Goal: Task Accomplishment & Management: Manage account settings

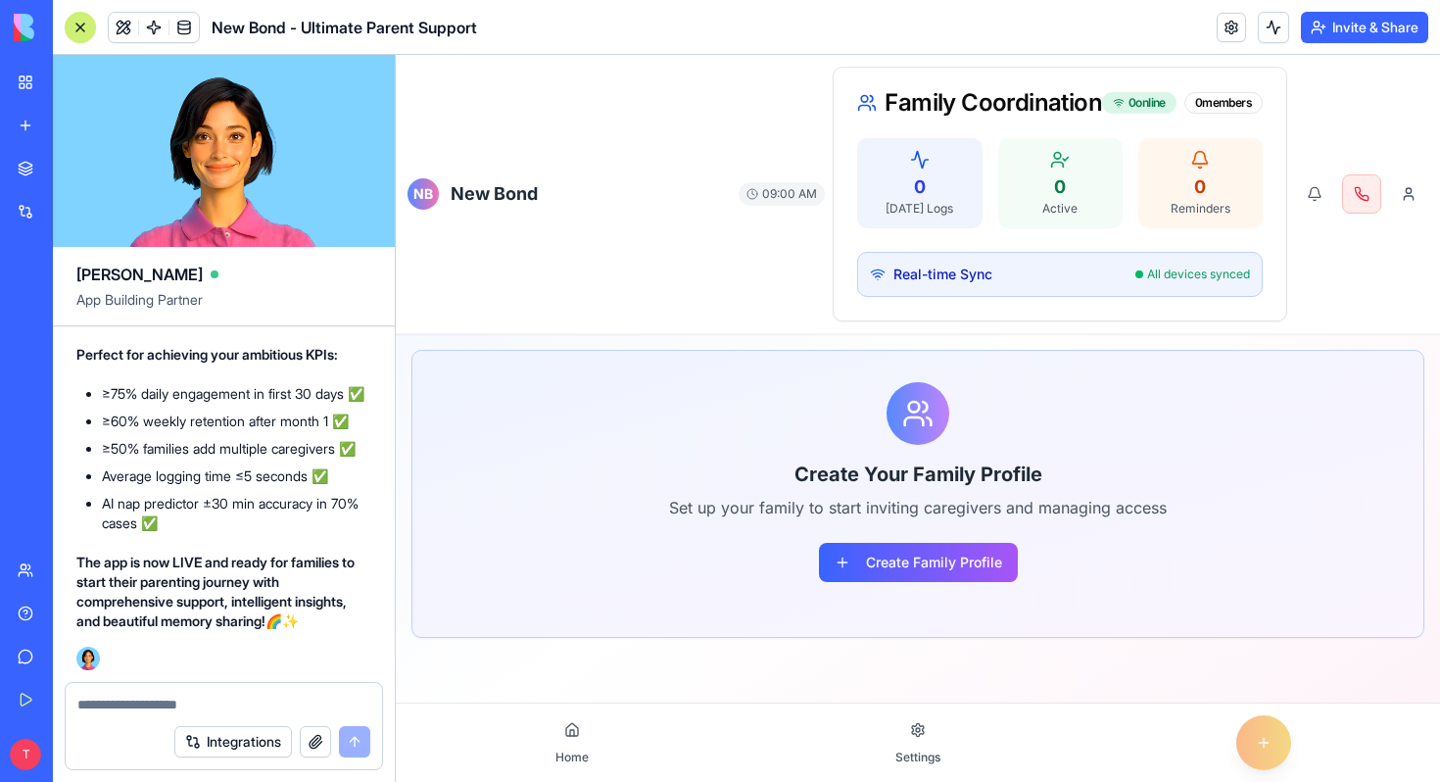
scroll to position [58802, 0]
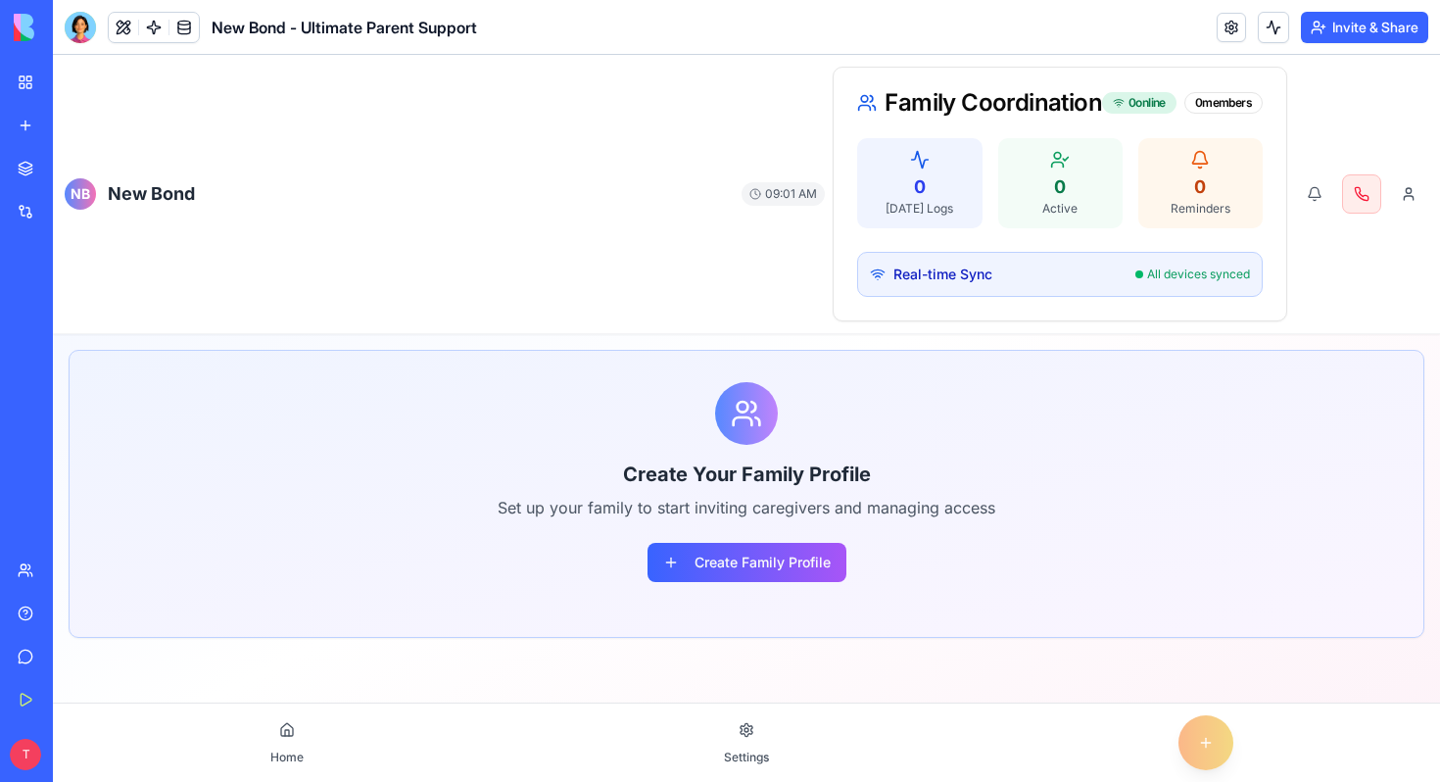
click at [72, 81] on div "My Workspace" at bounding box center [59, 82] width 25 height 20
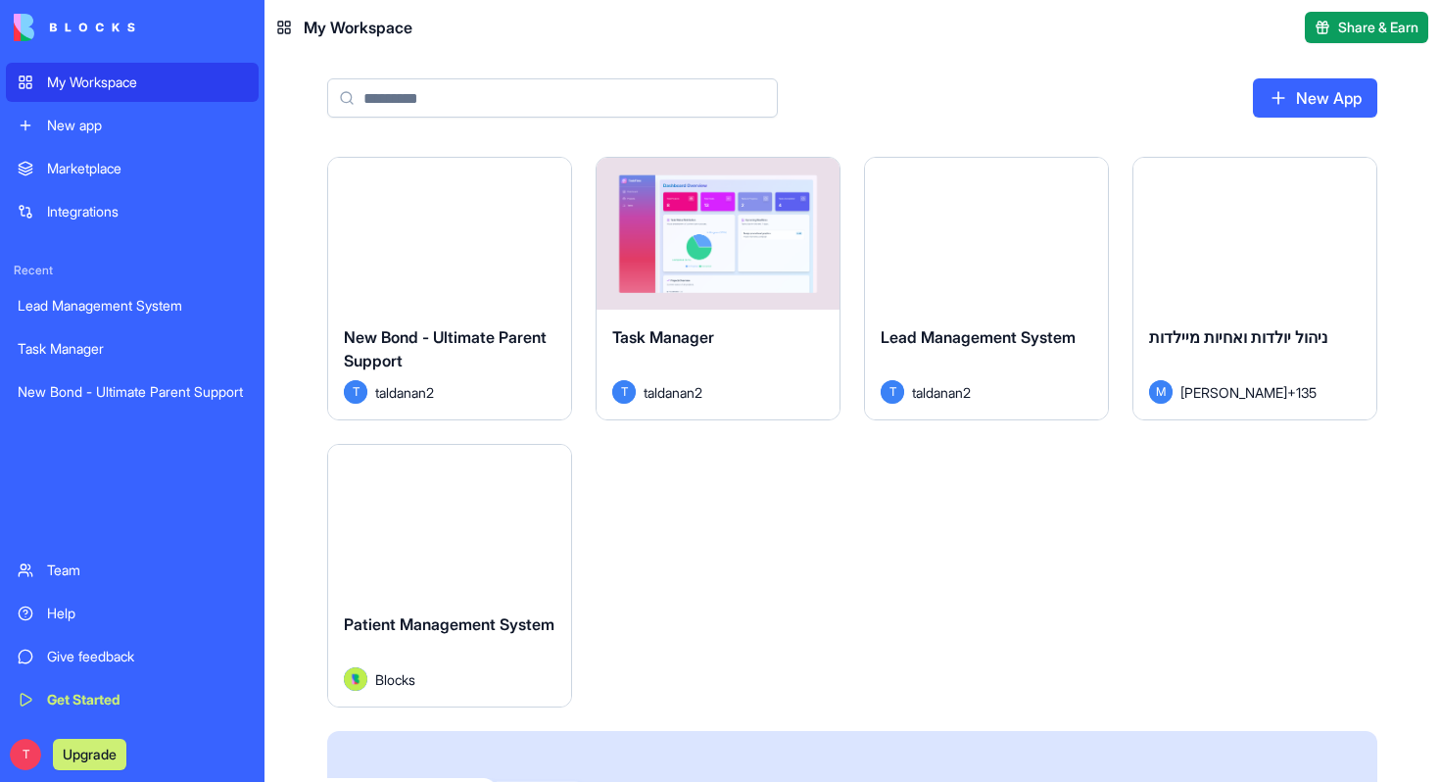
click at [449, 623] on span "Patient Management System" at bounding box center [449, 624] width 211 height 20
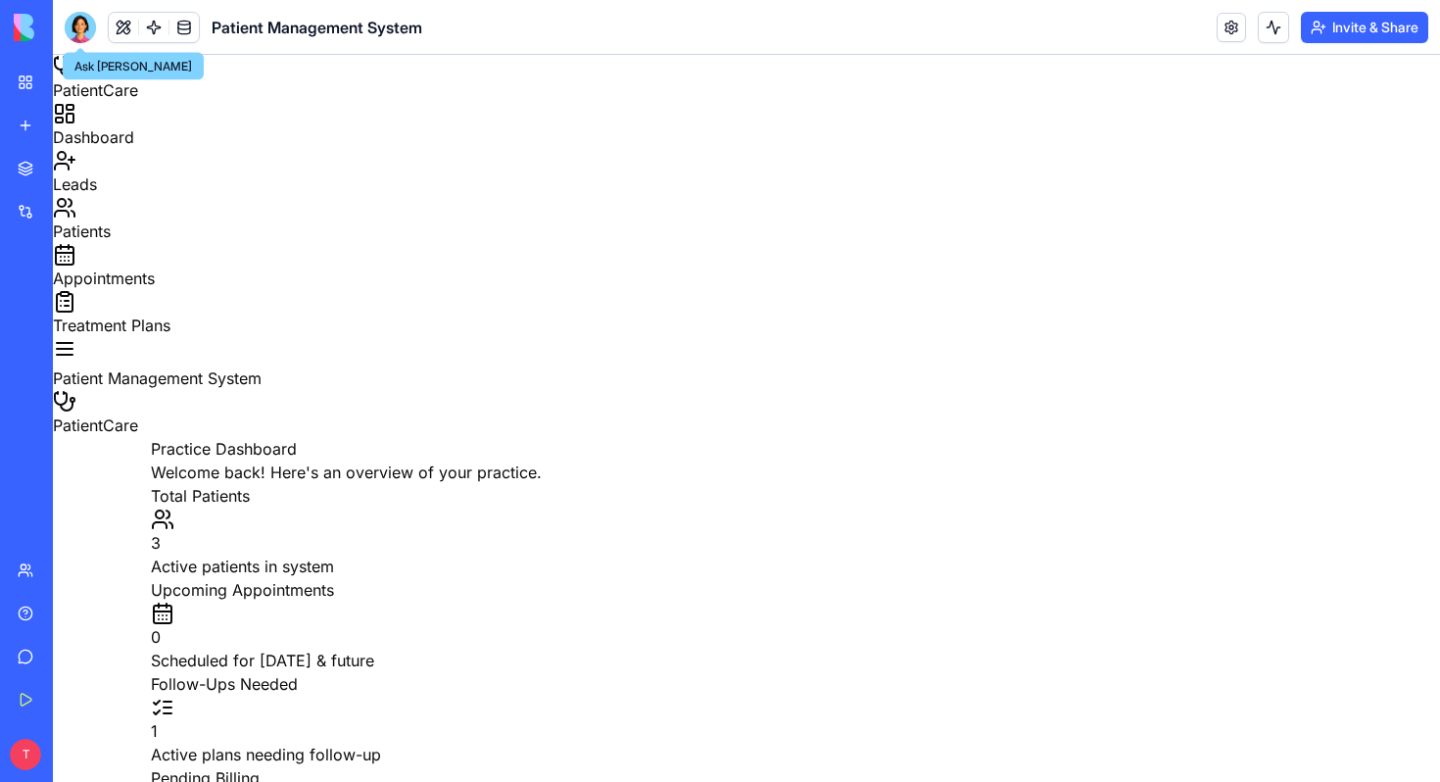
click at [89, 26] on div at bounding box center [80, 27] width 31 height 31
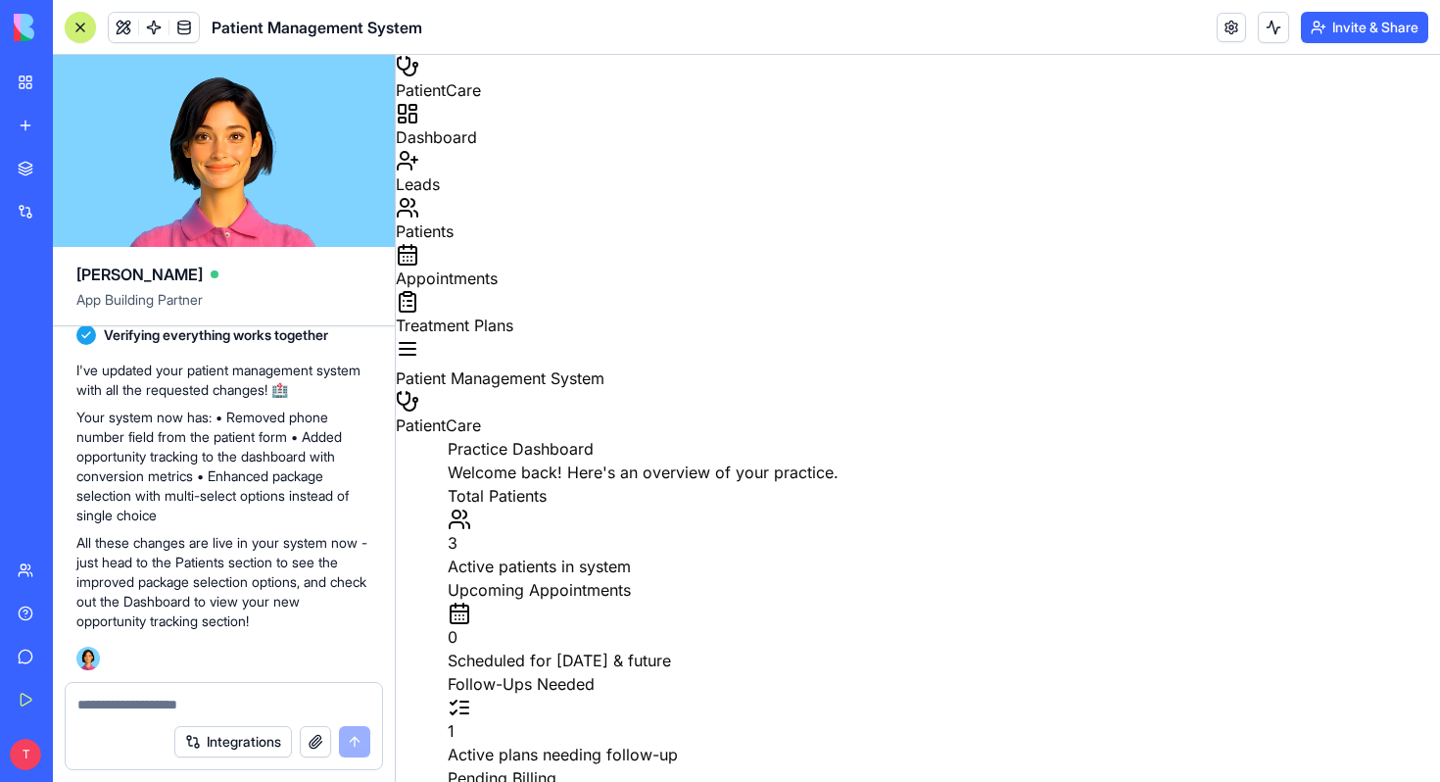
click at [232, 706] on textarea at bounding box center [223, 705] width 293 height 20
type textarea "*"
type textarea "**********"
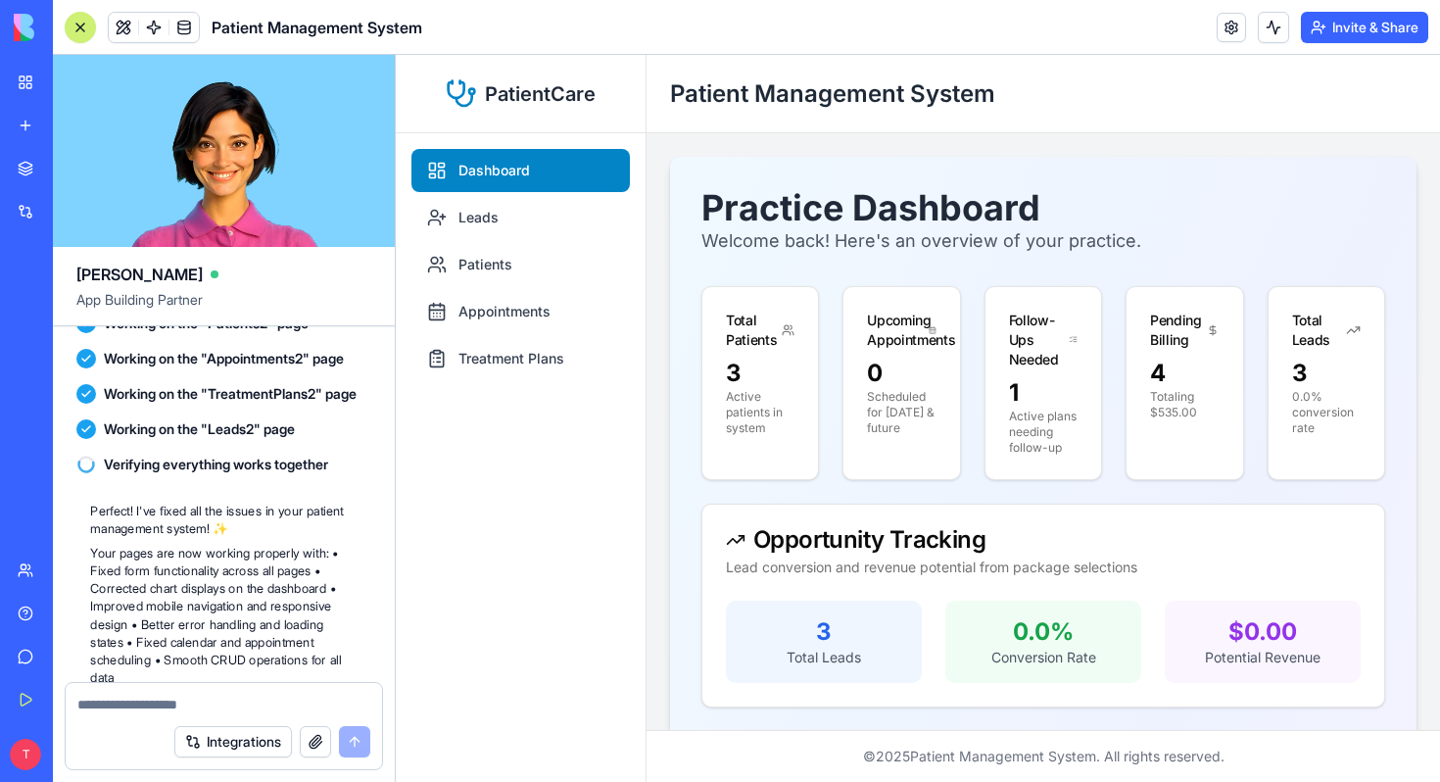
scroll to position [3873, 0]
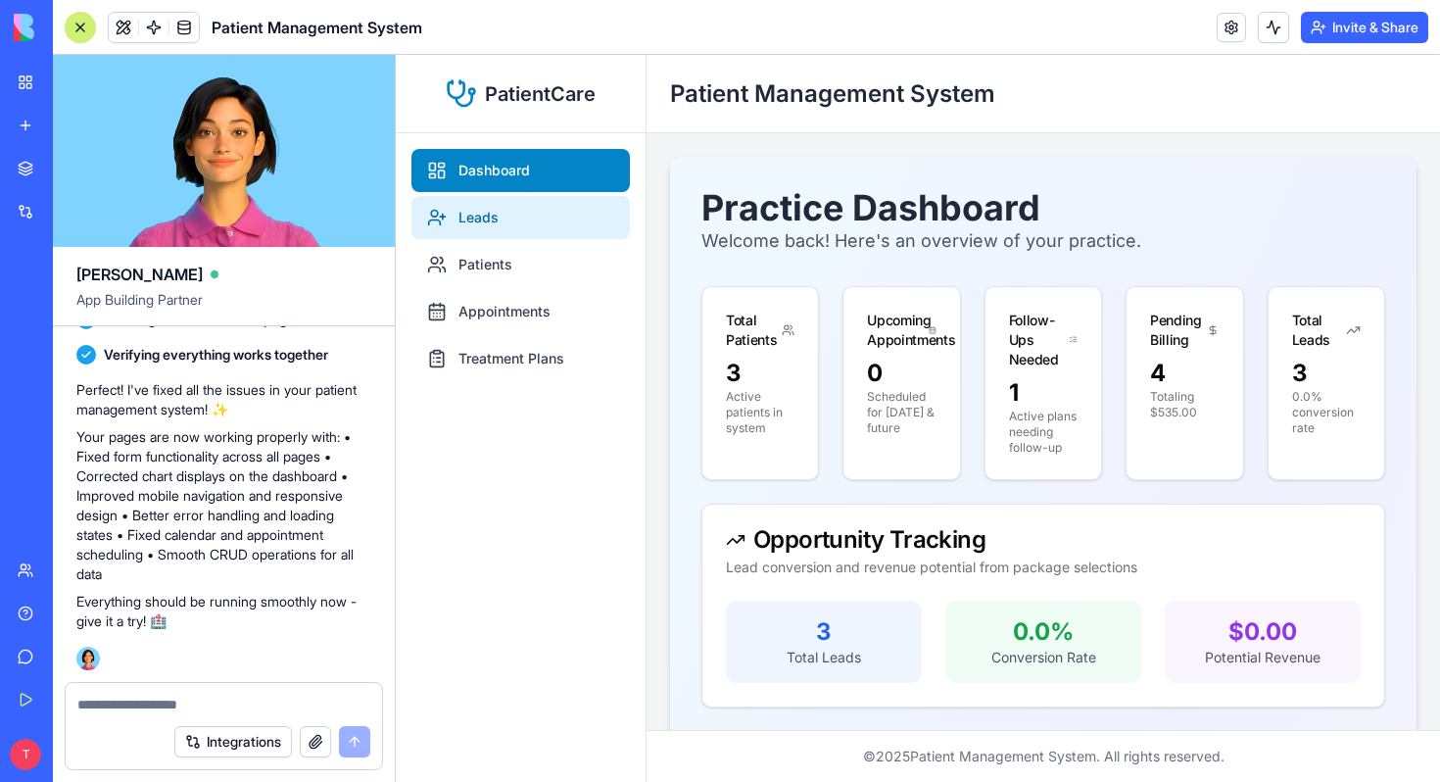
click at [536, 220] on link "Leads" at bounding box center [520, 217] width 218 height 43
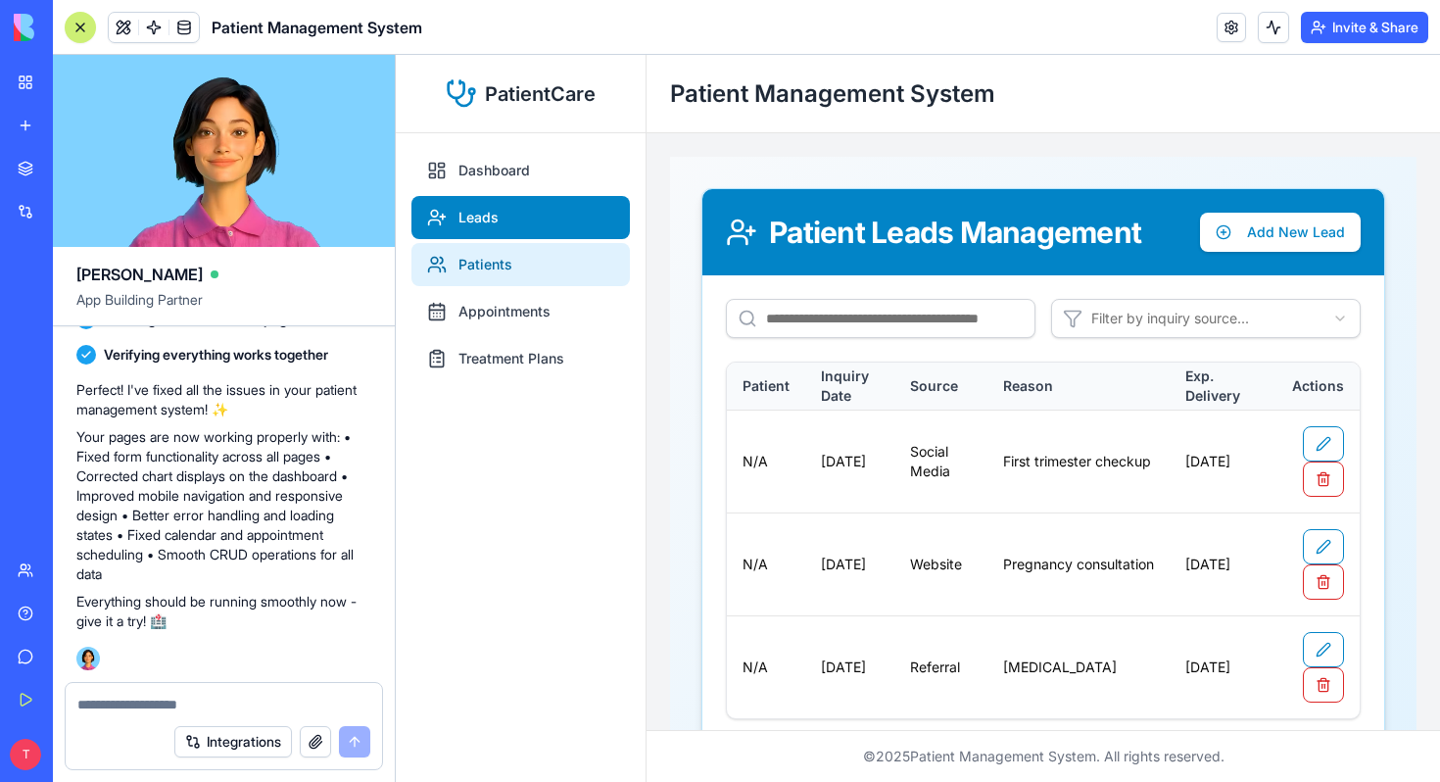
click at [536, 279] on link "Patients" at bounding box center [520, 264] width 218 height 43
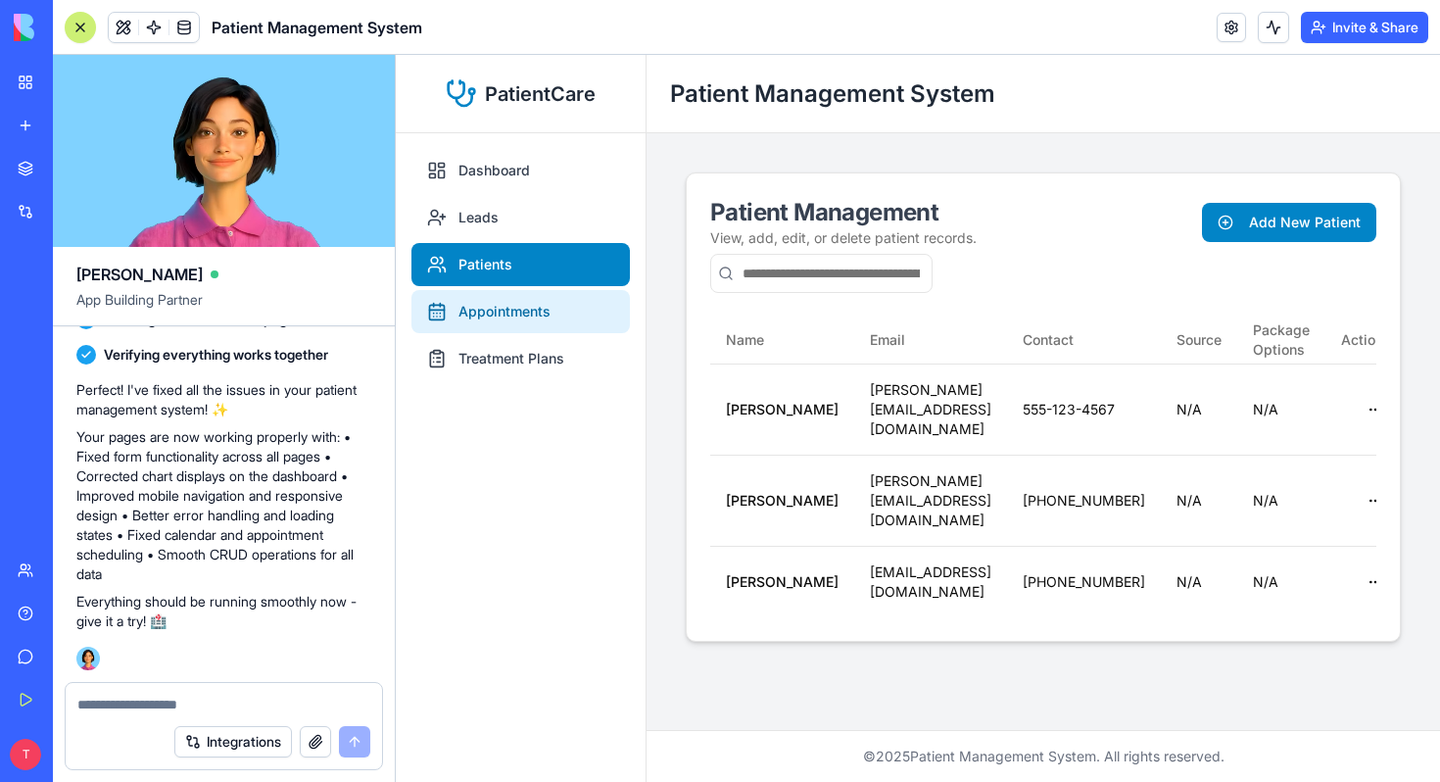
click at [538, 312] on link "Appointments" at bounding box center [520, 311] width 218 height 43
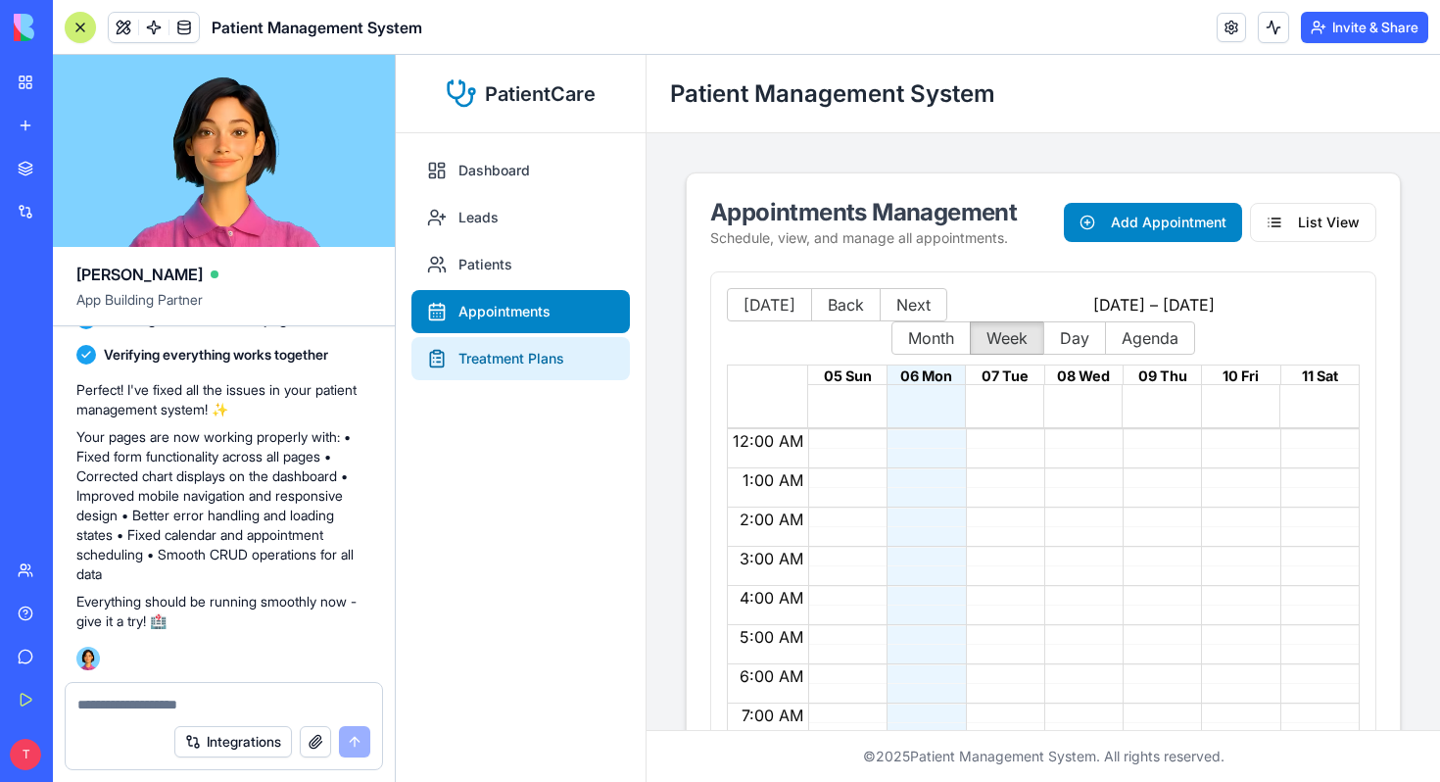
click at [527, 361] on link "Treatment Plans" at bounding box center [520, 358] width 218 height 43
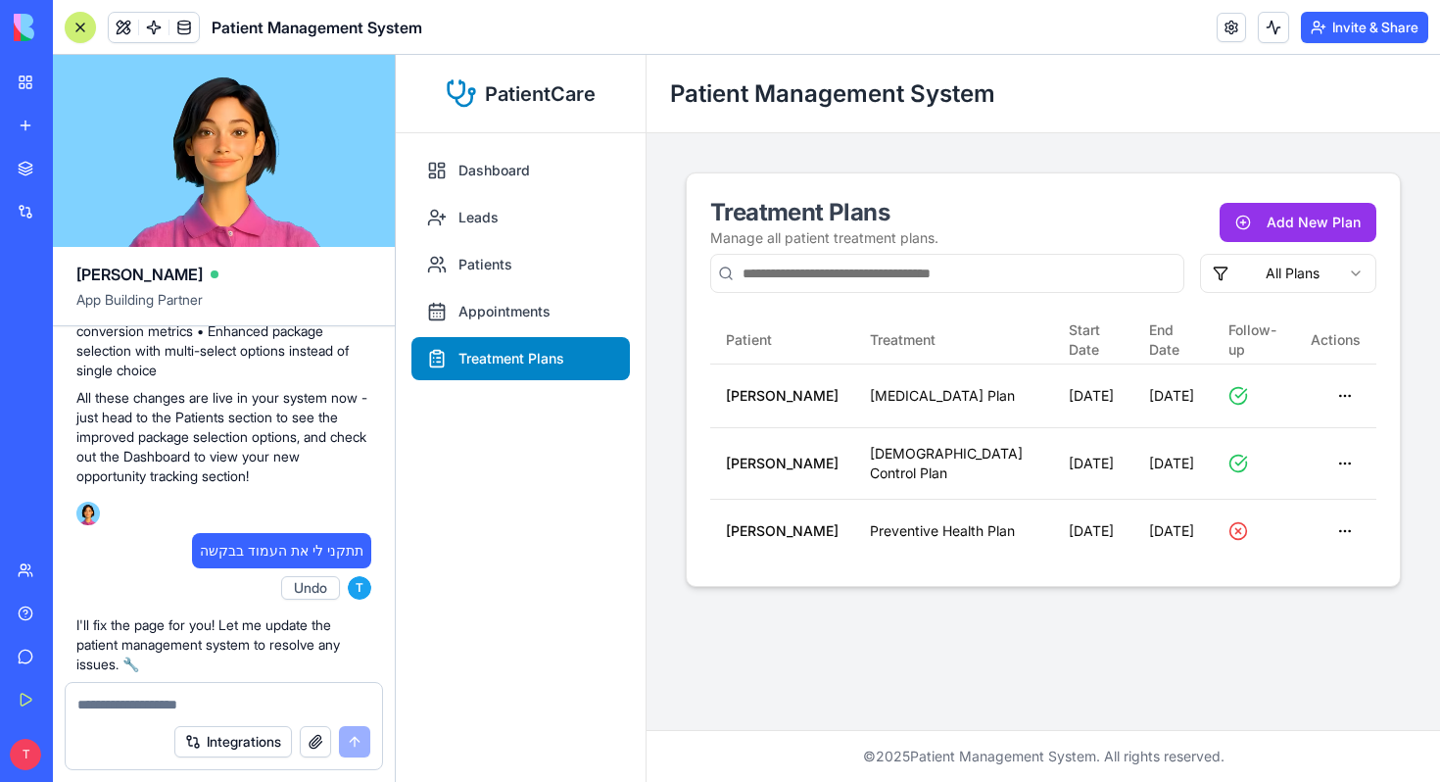
scroll to position [3123, 0]
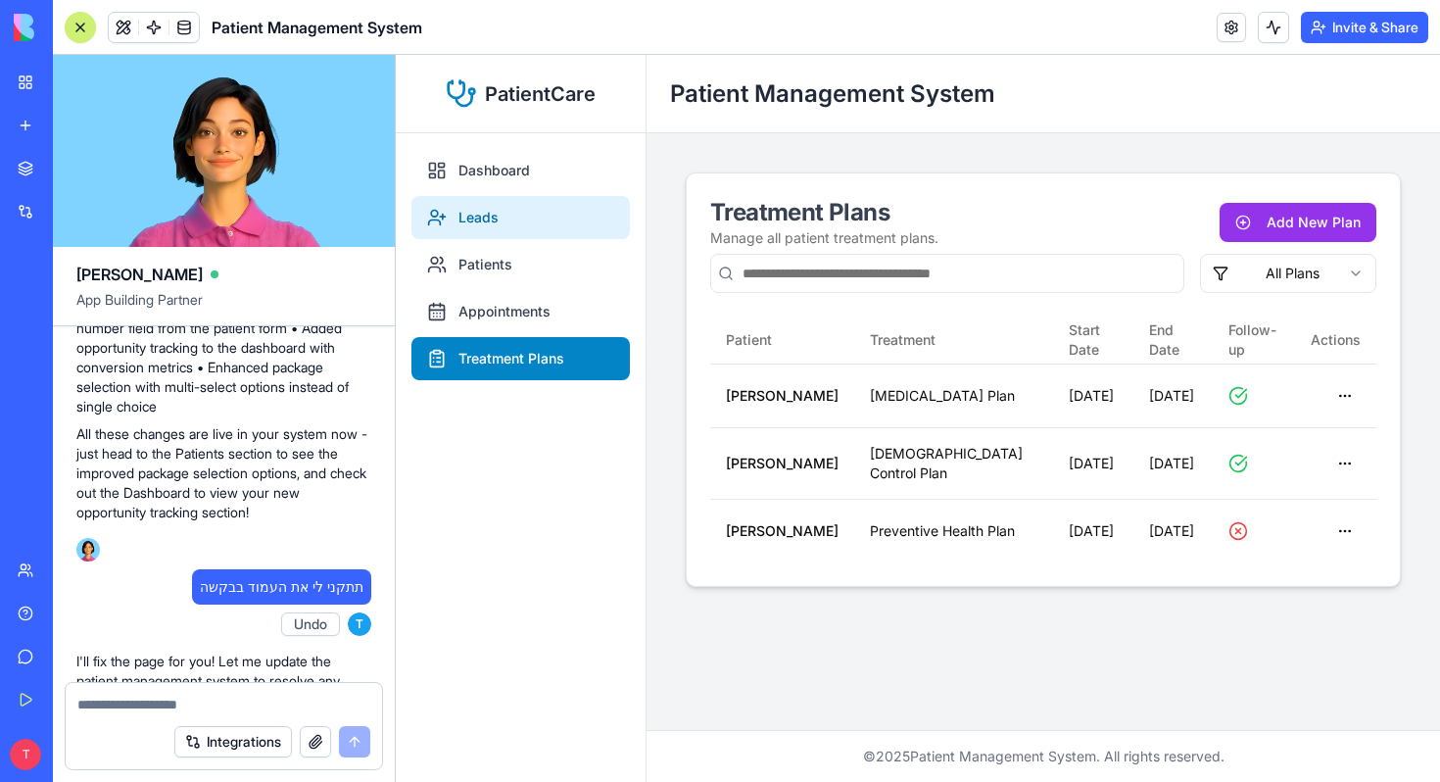
click at [497, 213] on link "Leads" at bounding box center [520, 217] width 218 height 43
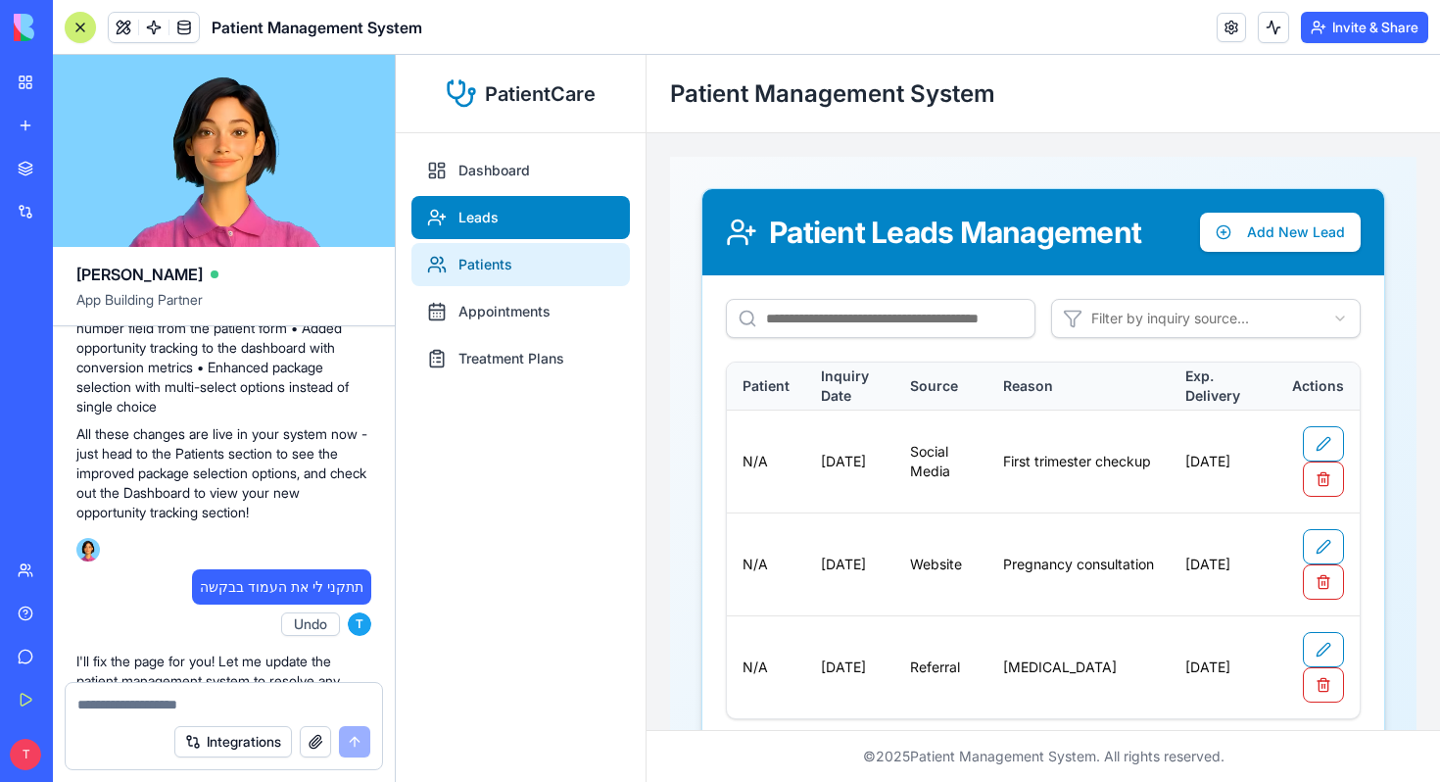
click at [503, 256] on link "Patients" at bounding box center [520, 264] width 218 height 43
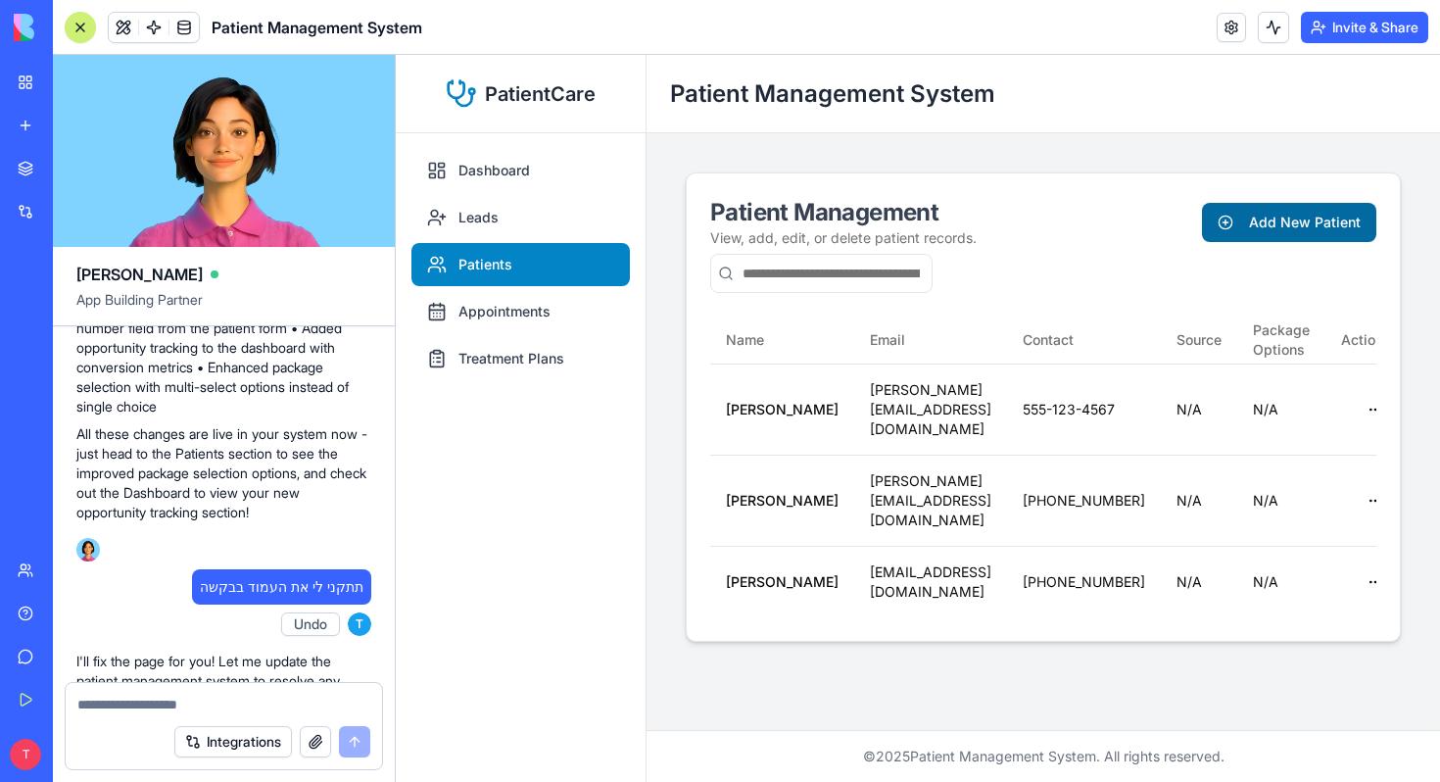
click at [1320, 218] on button "Add New Patient" at bounding box center [1289, 222] width 174 height 39
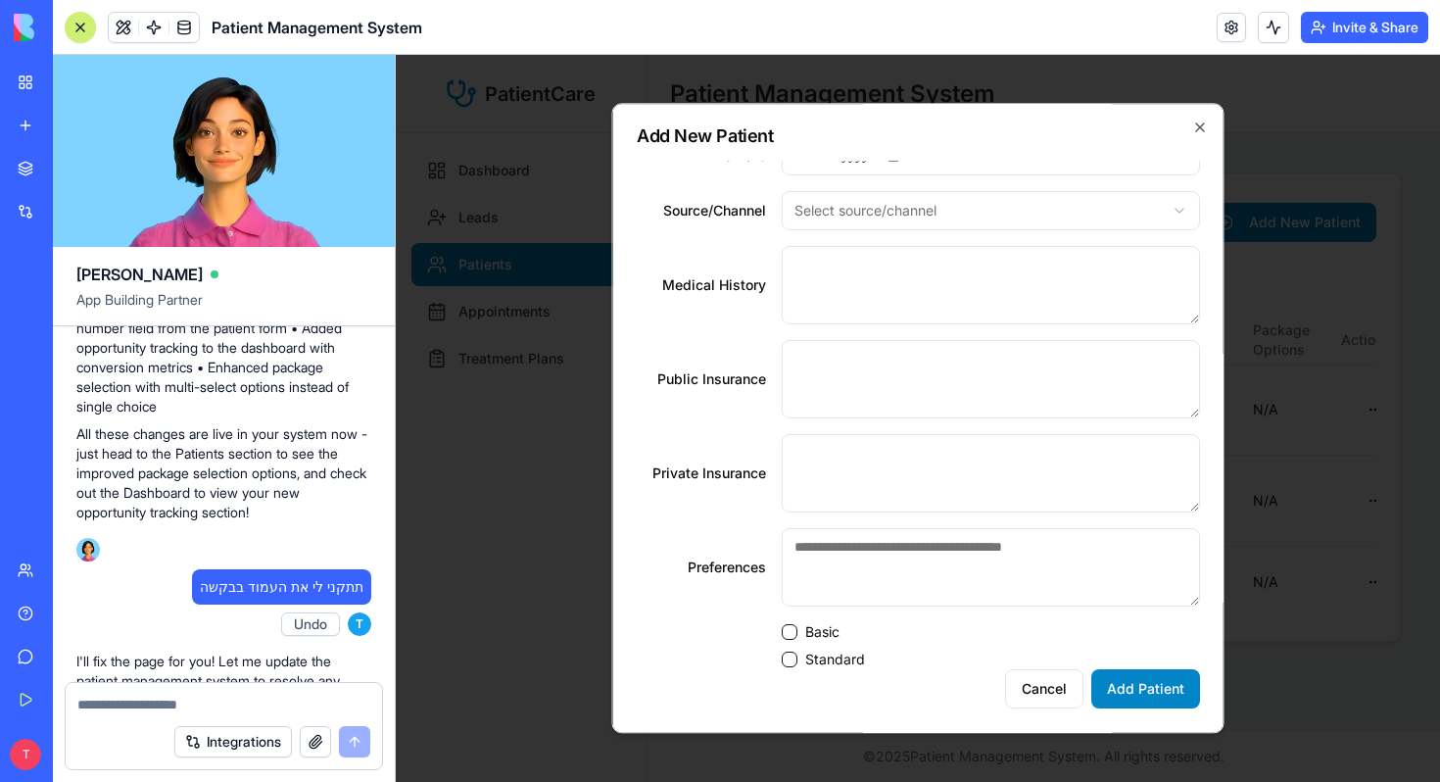
scroll to position [466, 0]
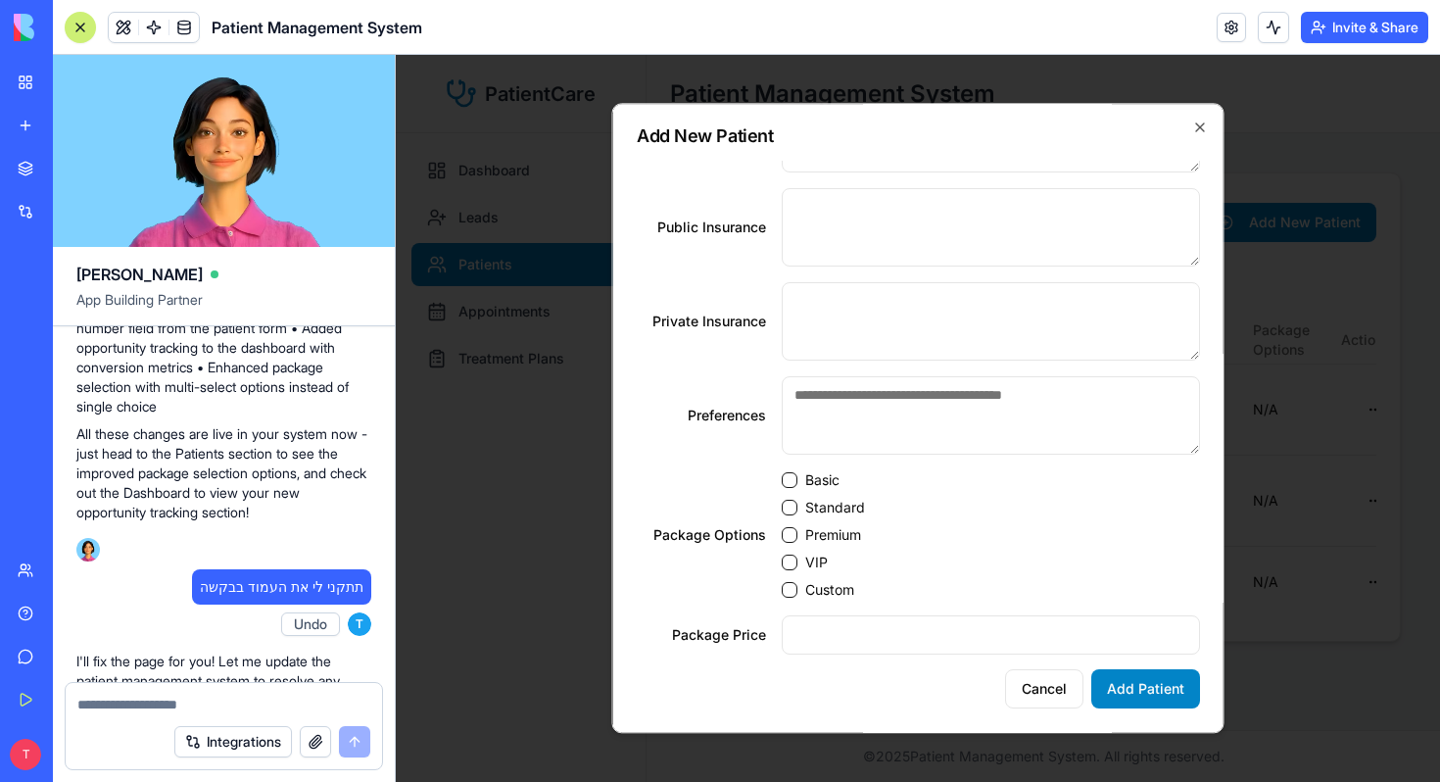
click at [17, 82] on link "My Workspace" at bounding box center [45, 82] width 78 height 39
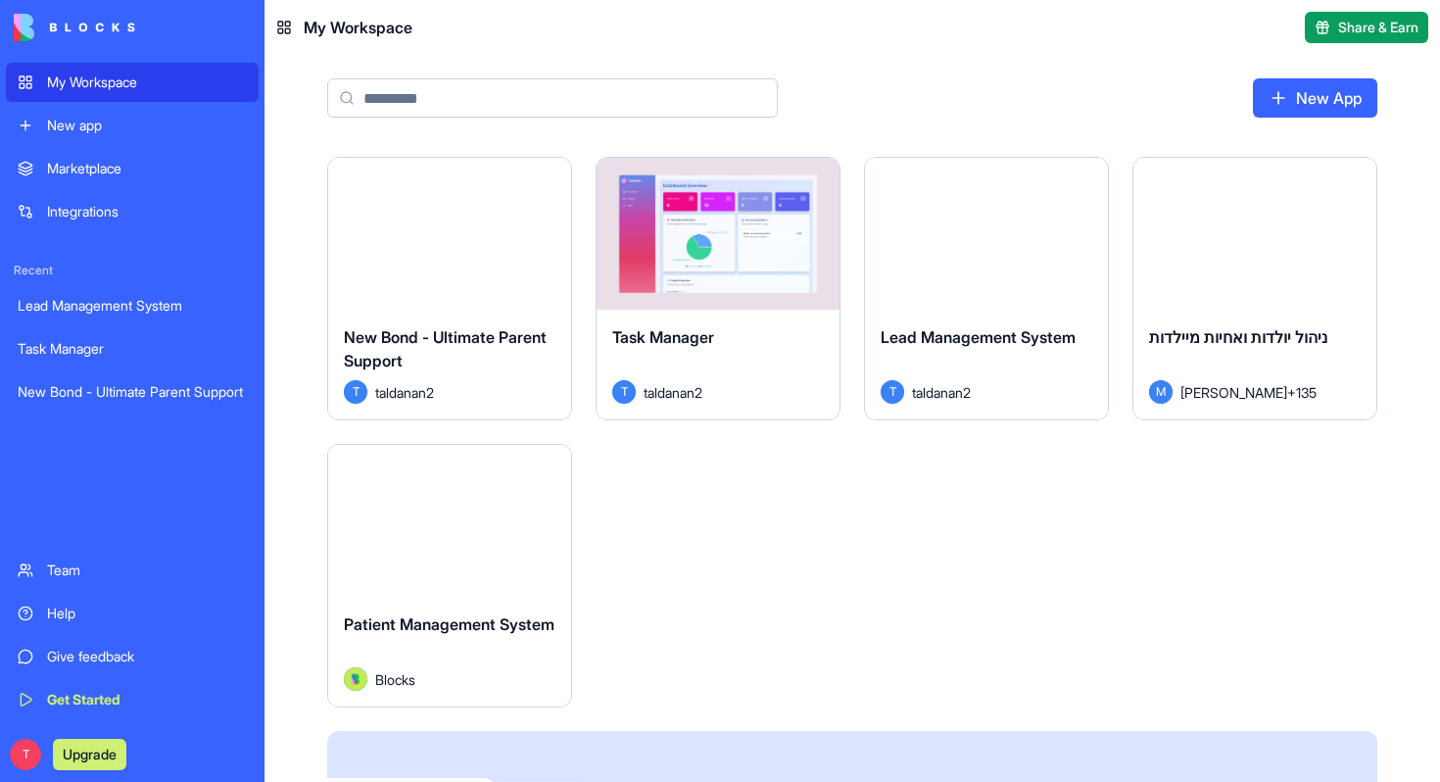
click at [1327, 339] on span "ניהול יולדות ואחיות מיילדות" at bounding box center [1238, 337] width 178 height 20
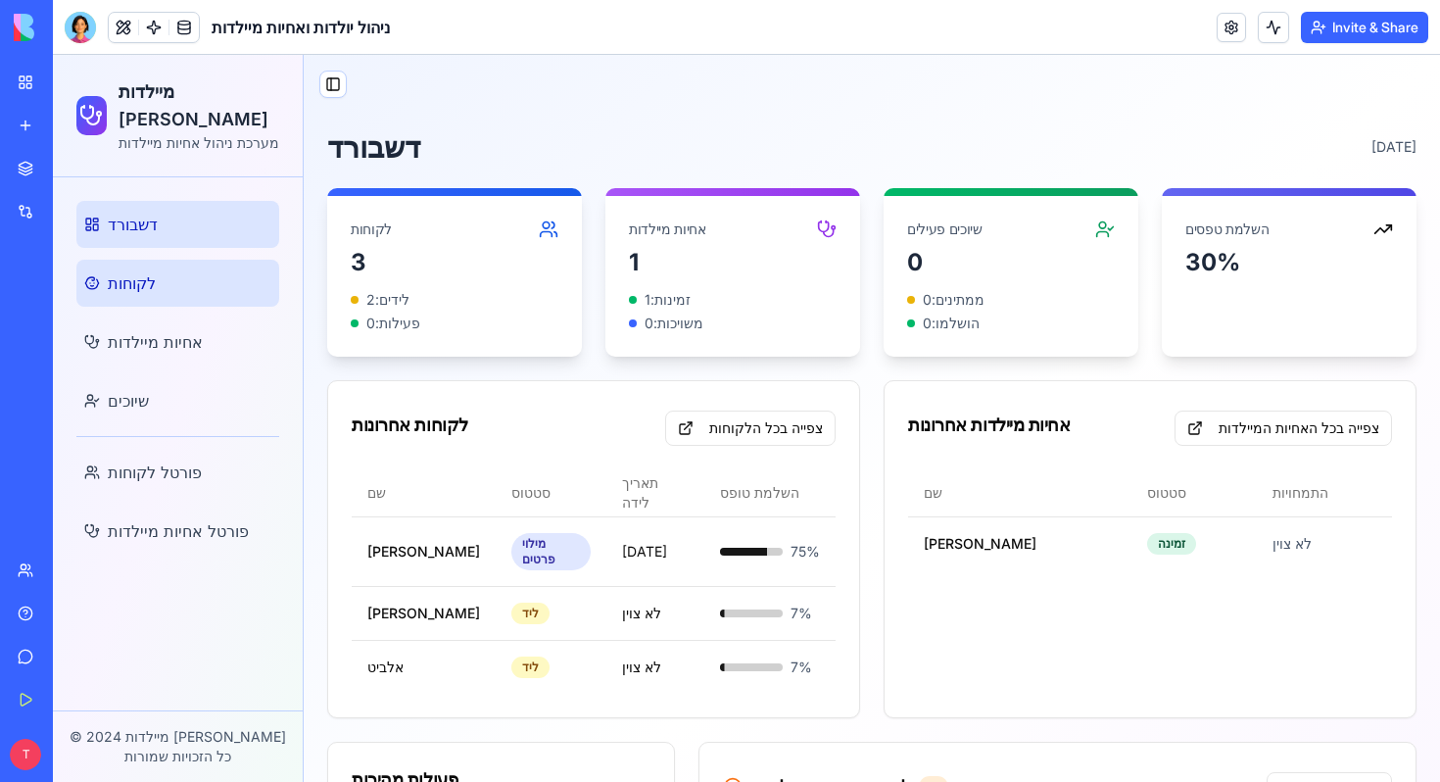
click at [159, 265] on link "לקוחות" at bounding box center [177, 283] width 203 height 47
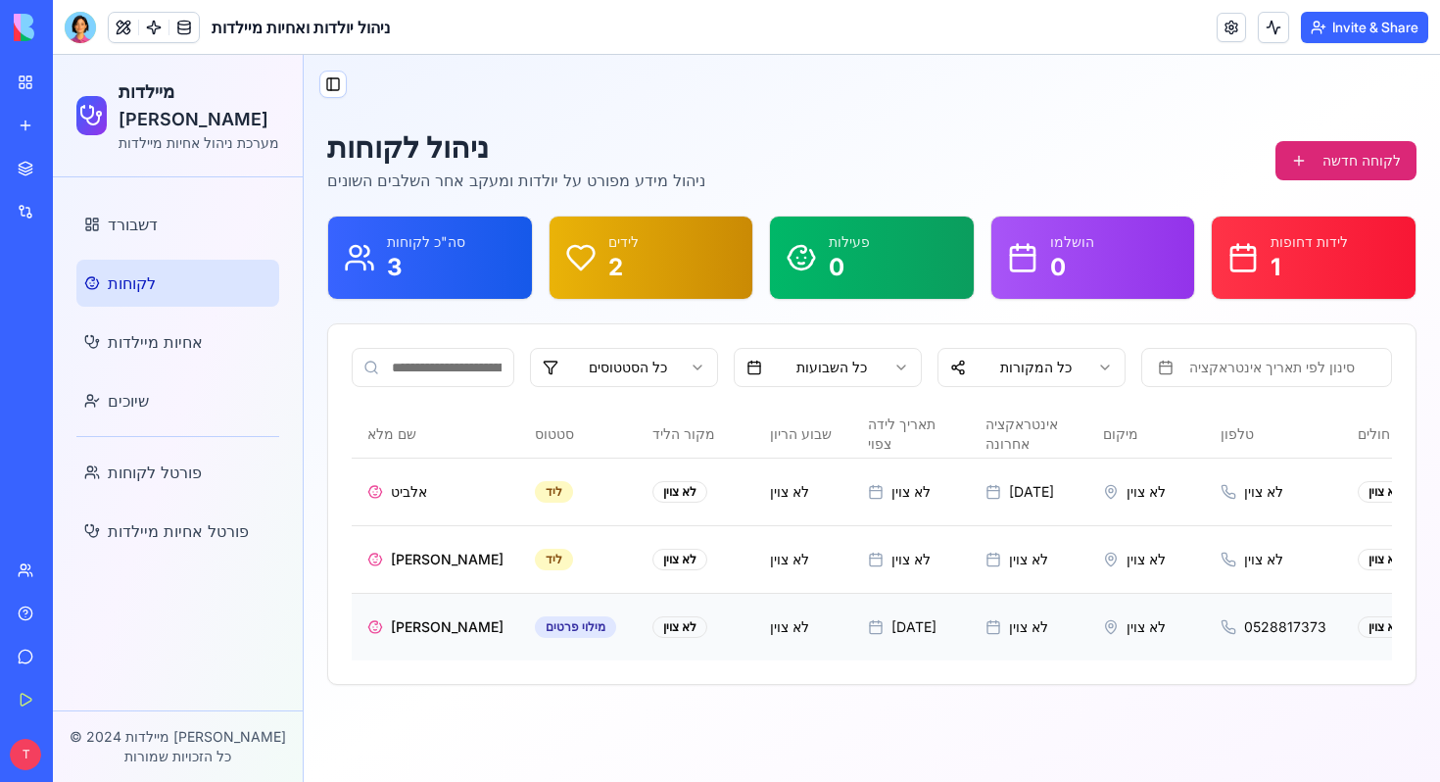
click at [412, 631] on span "דנית מירון" at bounding box center [447, 627] width 113 height 20
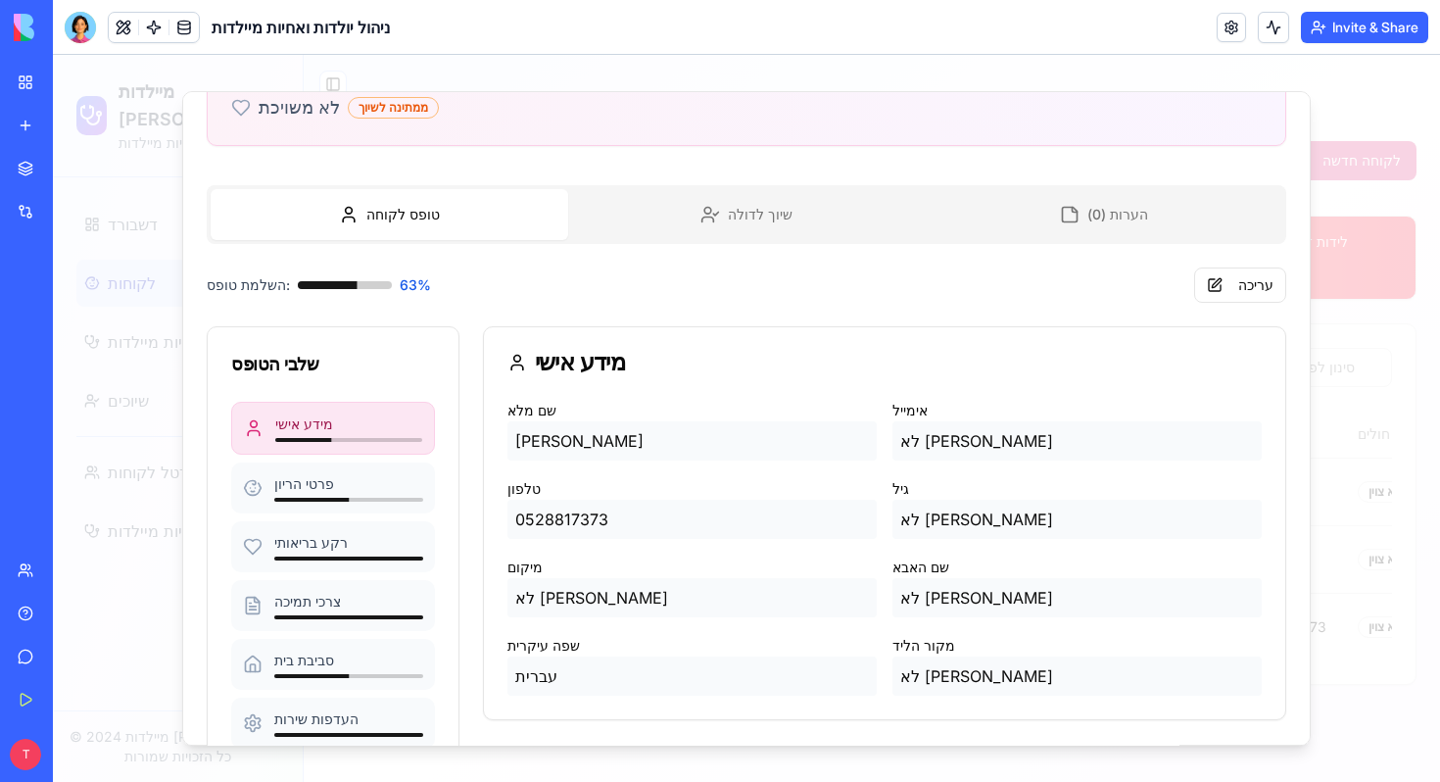
scroll to position [252, 0]
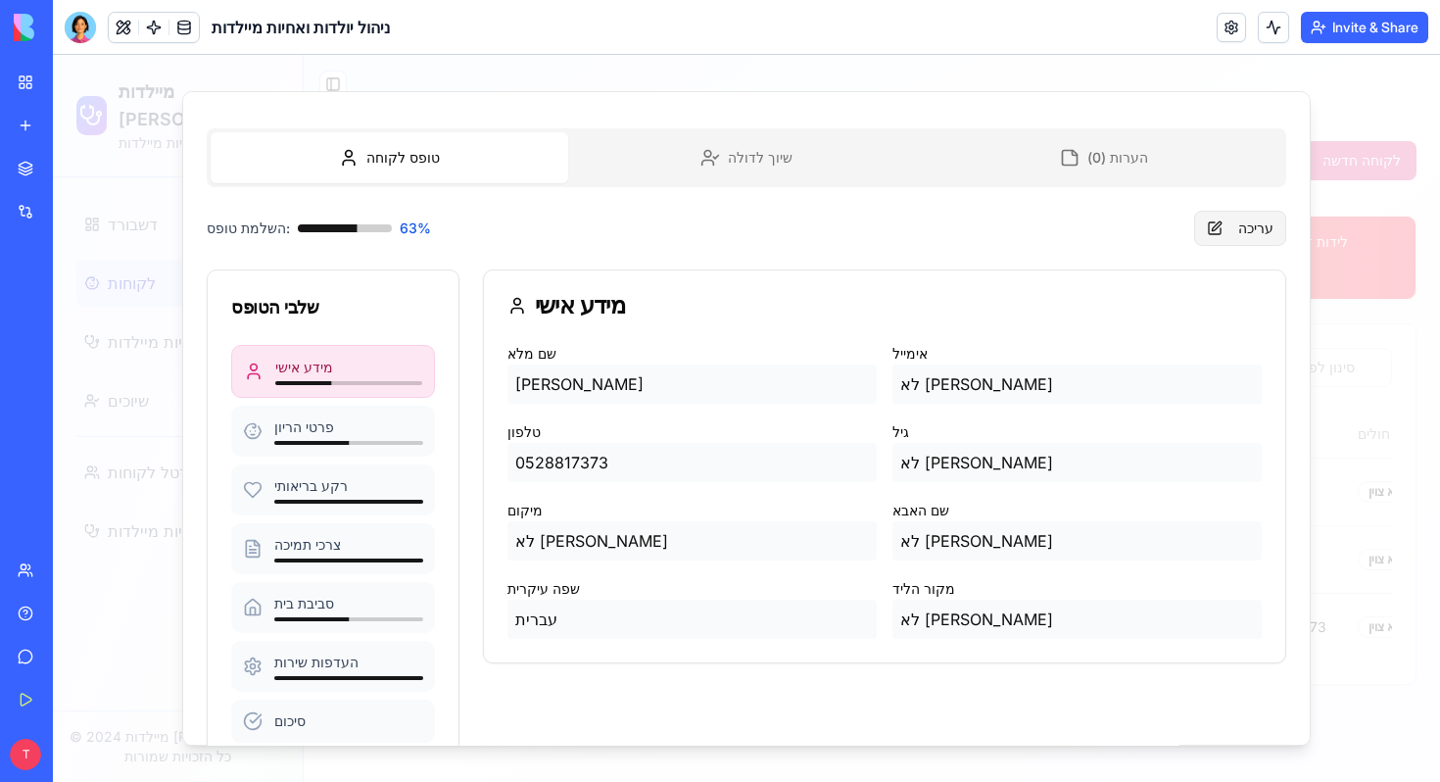
click at [1235, 232] on button "עריכה" at bounding box center [1240, 228] width 92 height 35
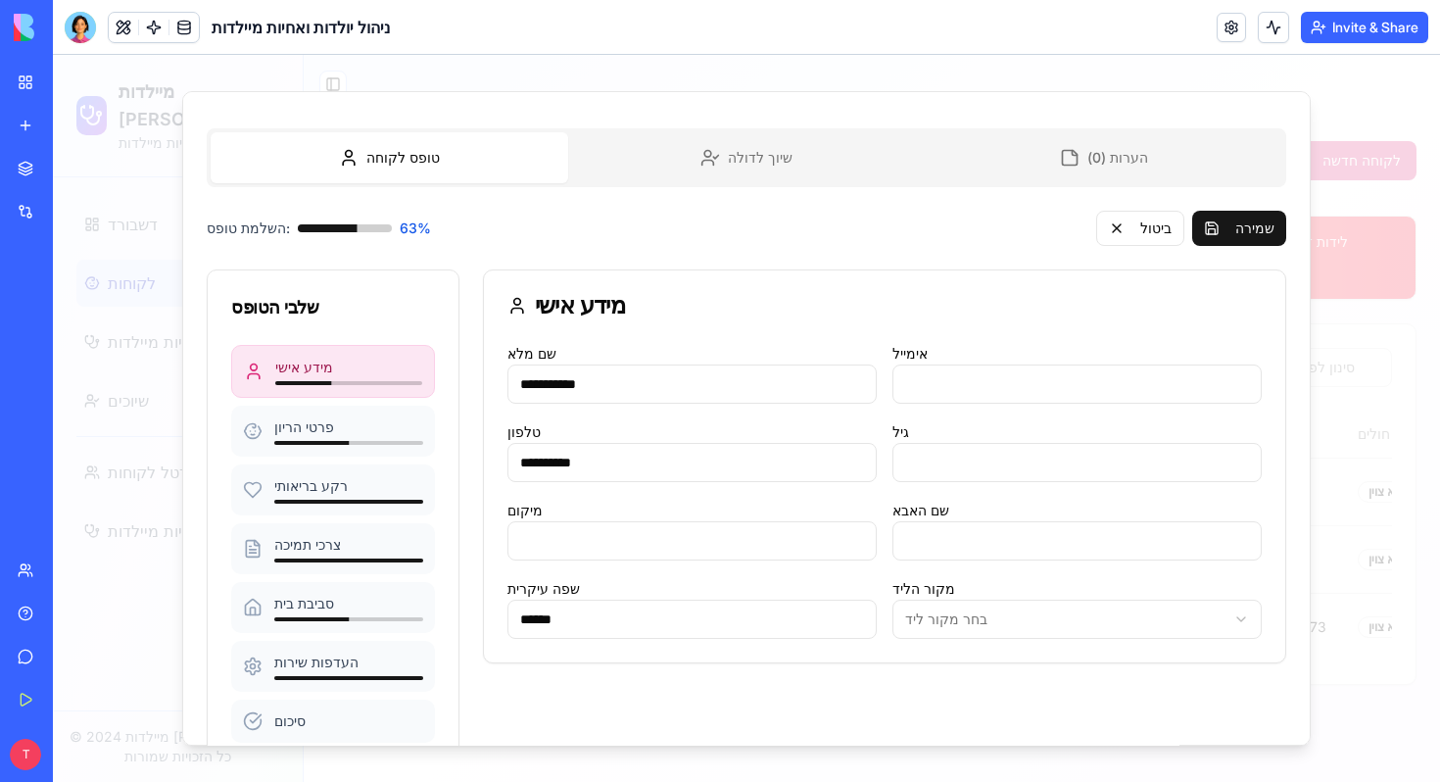
click at [595, 544] on input "מיקום" at bounding box center [691, 540] width 369 height 39
type input "*********"
click at [975, 391] on input "אימייל" at bounding box center [1076, 383] width 369 height 39
click at [990, 618] on body "מיילדות קאר מערכת ניהול אחיות מיילדות דשבורד לקוחות אחיות מיילדות שיוכים פורטל …" at bounding box center [746, 418] width 1387 height 727
click at [945, 619] on body "מיילדות קאר מערכת ניהול אחיות מיילדות דשבורד לקוחות אחיות מיילדות שיוכים פורטל …" at bounding box center [746, 418] width 1387 height 727
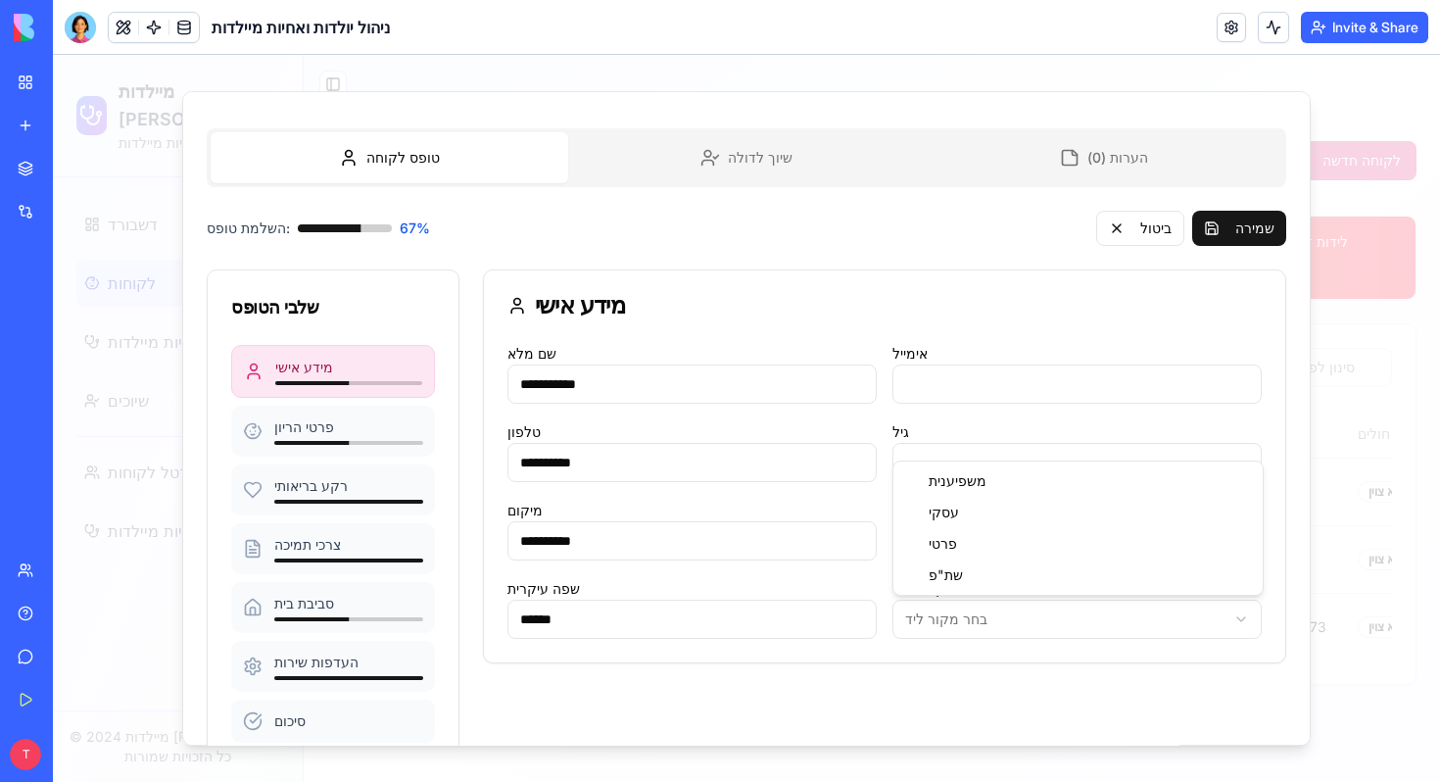
click at [945, 619] on body "מיילדות קאר מערכת ניהול אחיות מיילדות דשבורד לקוחות אחיות מיילדות שיוכים פורטל …" at bounding box center [746, 418] width 1387 height 727
click at [348, 423] on div "פרטי הריון" at bounding box center [348, 427] width 149 height 20
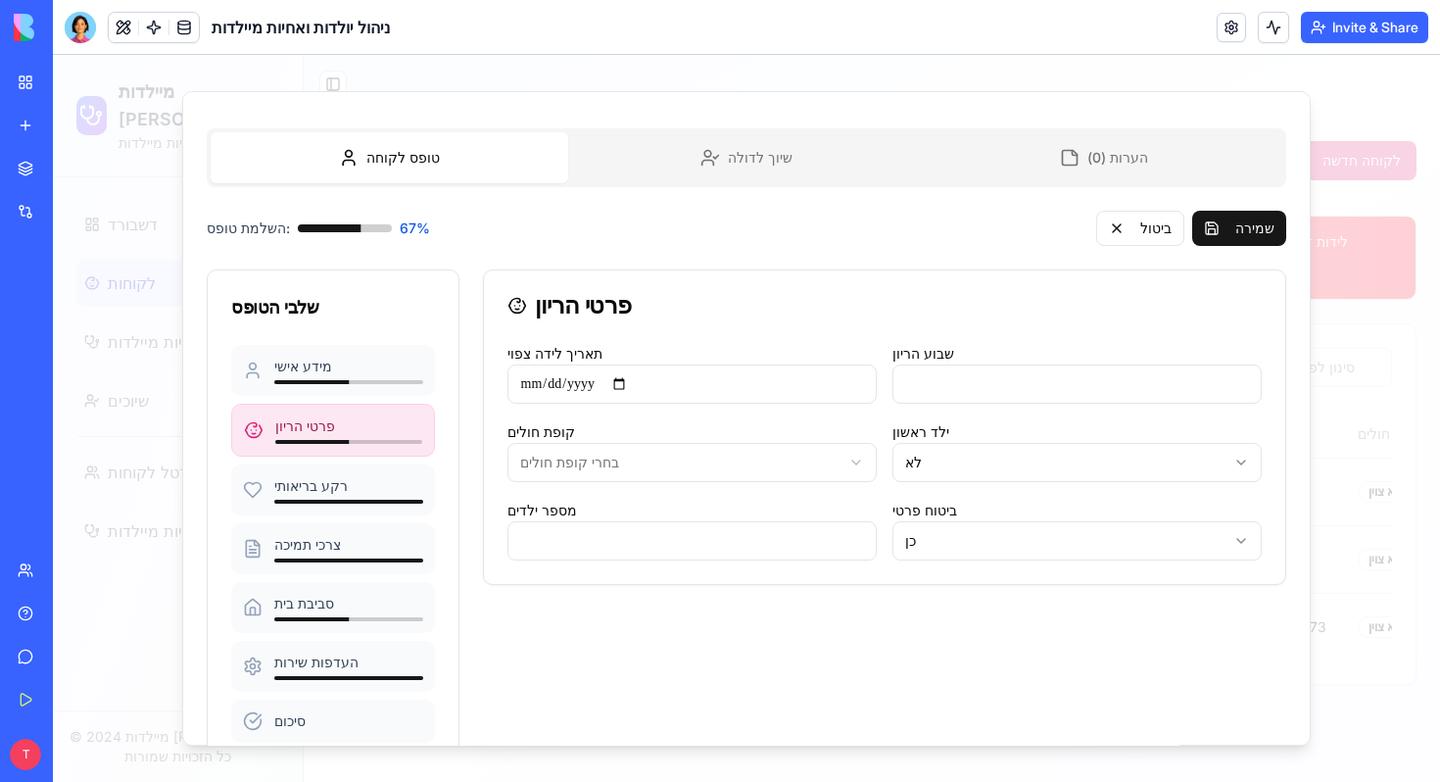
click at [975, 395] on input "שבוע הריון" at bounding box center [1076, 383] width 369 height 39
click at [957, 454] on body "מיילדות קאר מערכת ניהול אחיות מיילדות דשבורד לקוחות אחיות מיילדות שיוכים פורטל …" at bounding box center [746, 418] width 1387 height 727
click at [623, 536] on input "מספר ילדים" at bounding box center [691, 540] width 369 height 39
type input "*"
click at [616, 459] on body "מיילדות קאר מערכת ניהול אחיות מיילדות דשבורד לקוחות אחיות מיילדות שיוכים פורטל …" at bounding box center [746, 418] width 1387 height 727
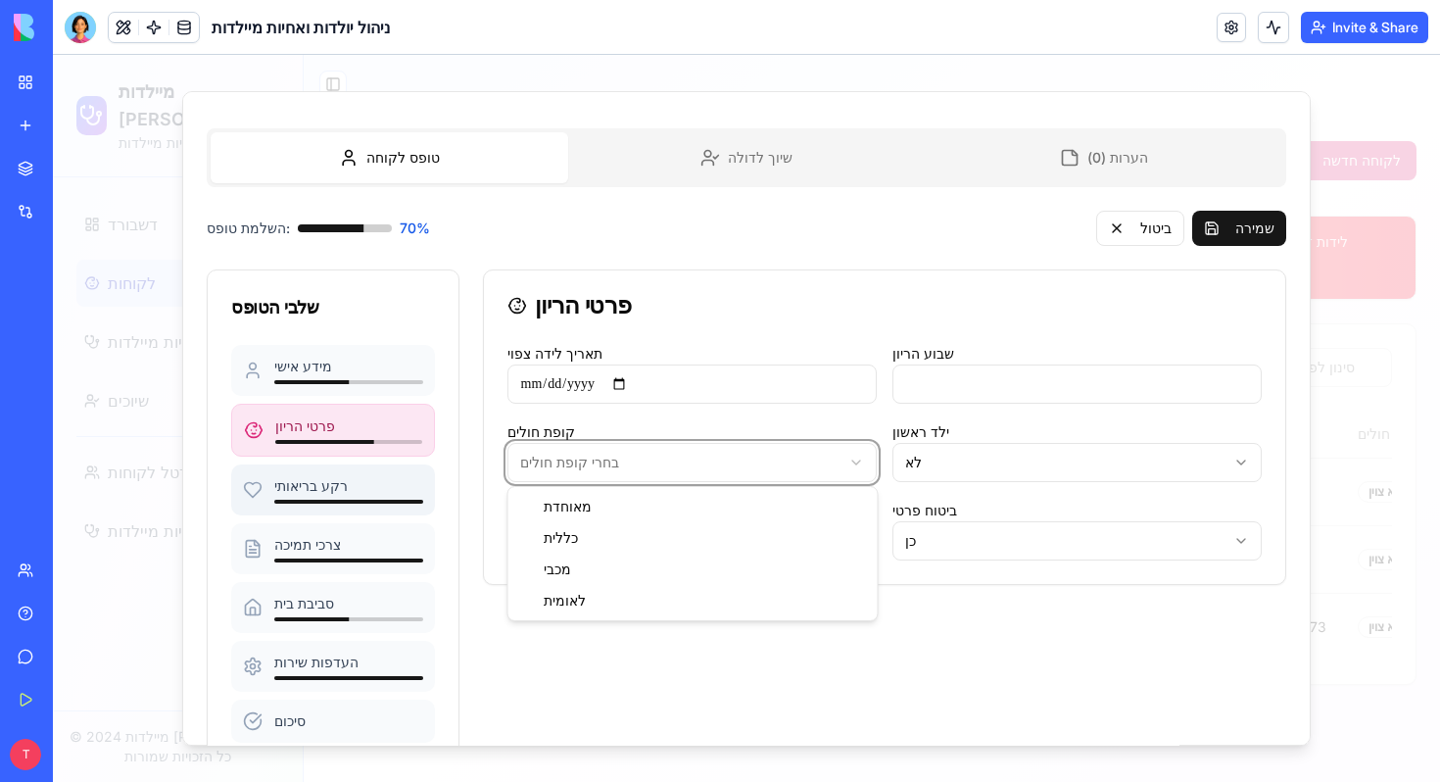
click at [334, 485] on body "מיילדות קאר מערכת ניהול אחיות מיילדות דשבורד לקוחות אחיות מיילדות שיוכים פורטל …" at bounding box center [746, 418] width 1387 height 727
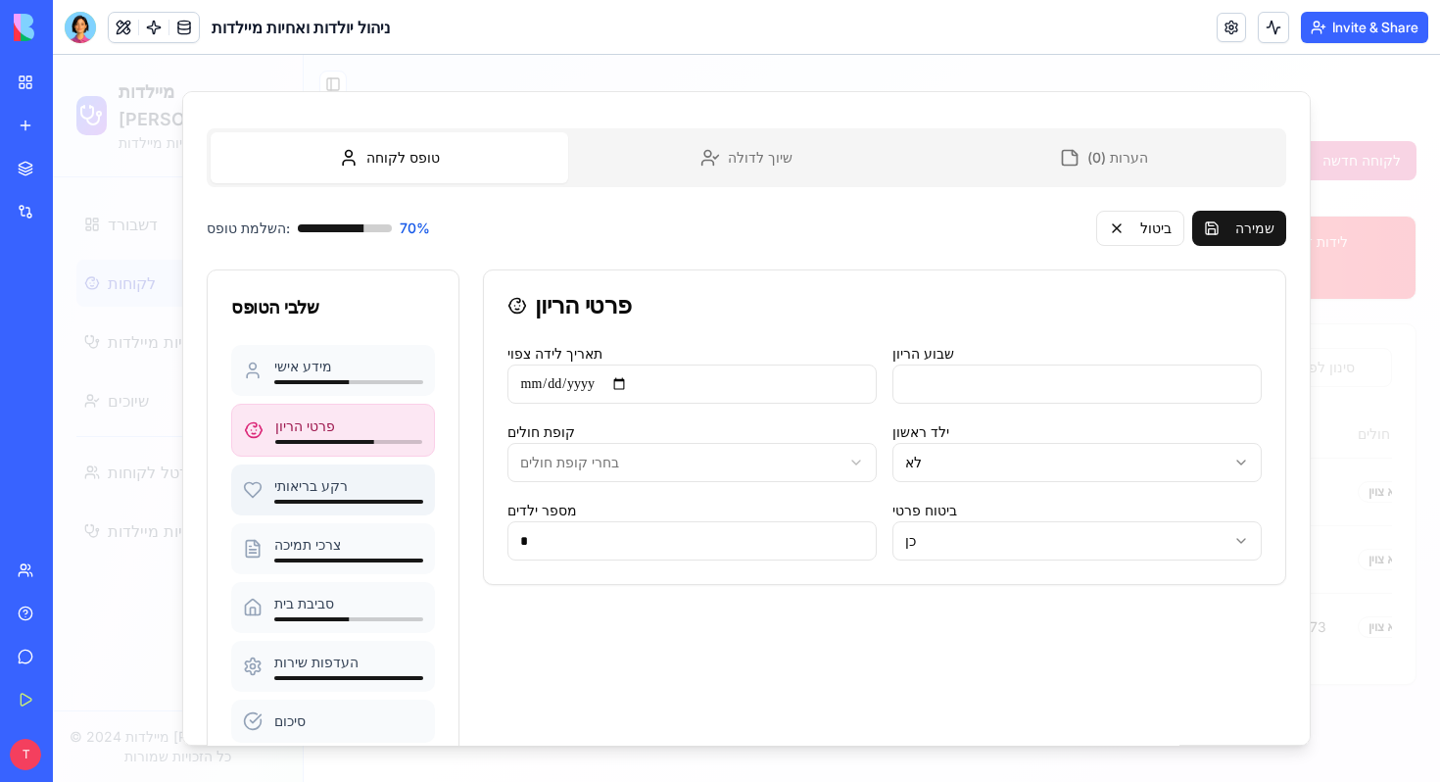
click at [334, 485] on div "רקע בריאותי" at bounding box center [348, 486] width 149 height 20
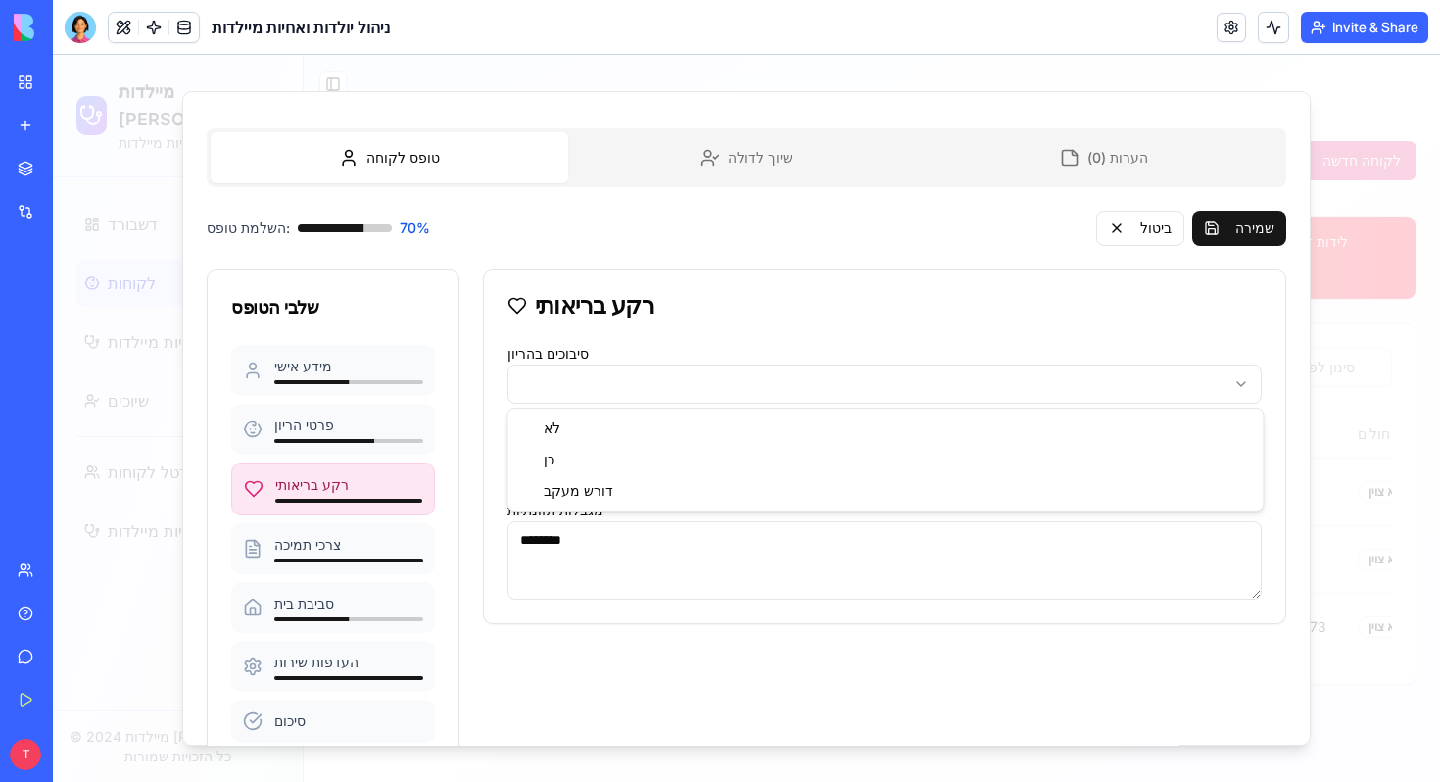
click at [682, 377] on body "מיילדות קאר מערכת ניהול אחיות מיילדות דשבורד לקוחות אחיות מיילדות שיוכים פורטל …" at bounding box center [746, 418] width 1387 height 727
click at [666, 459] on body "מיילדות קאר מערכת ניהול אחיות מיילדות דשבורד לקוחות אחיות מיילדות שיוכים פורטל …" at bounding box center [746, 418] width 1387 height 727
click at [361, 551] on div "צרכי תמיכה" at bounding box center [348, 545] width 149 height 20
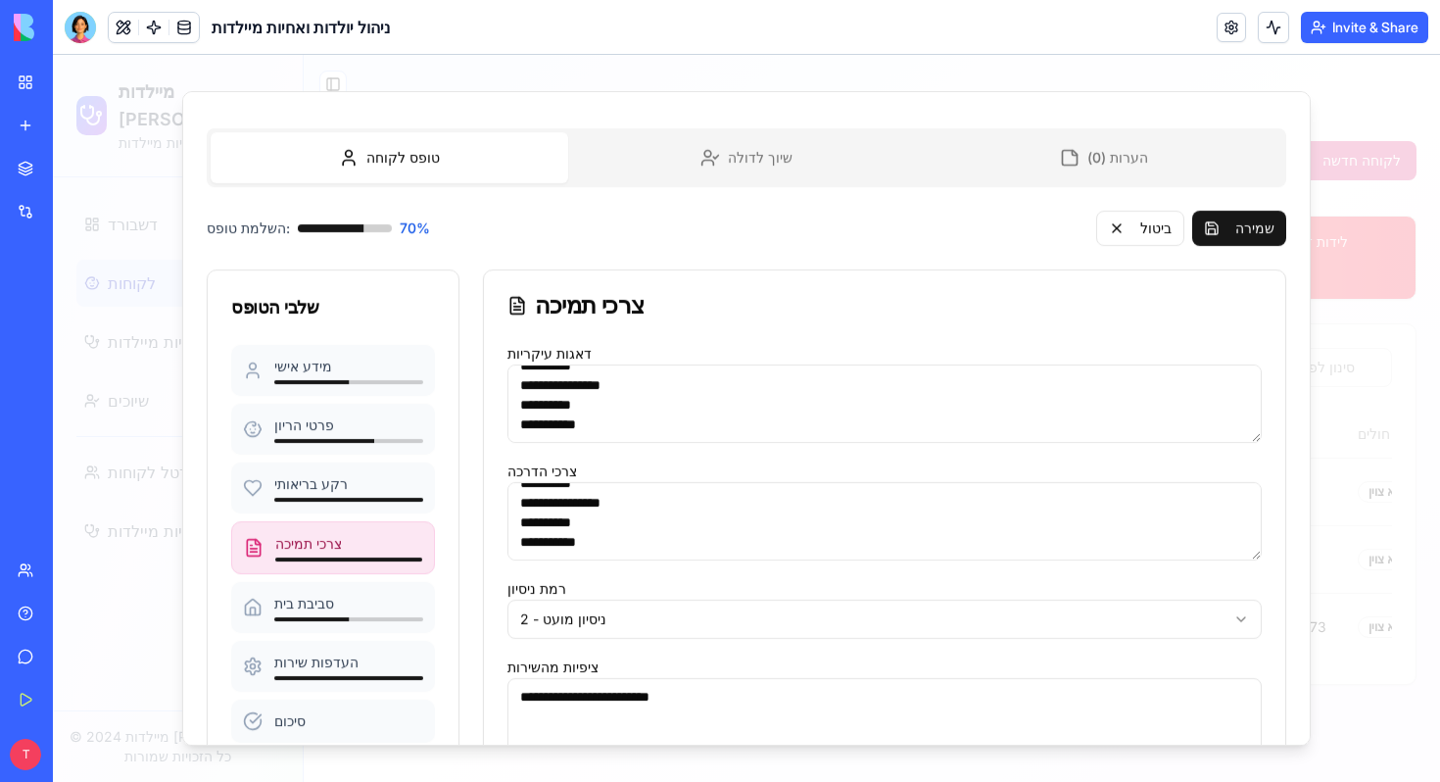
scroll to position [312, 0]
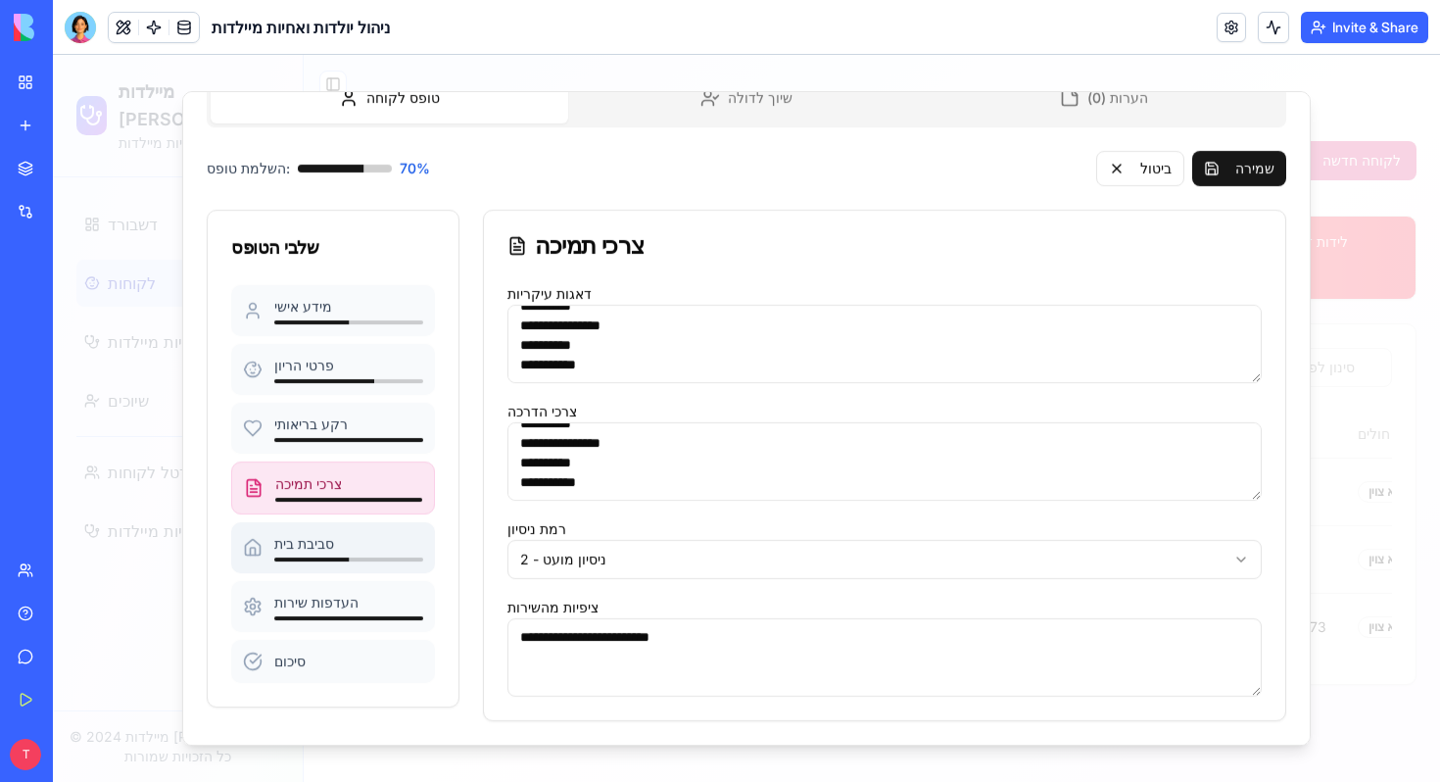
click at [401, 547] on div "סביבת בית" at bounding box center [348, 544] width 149 height 20
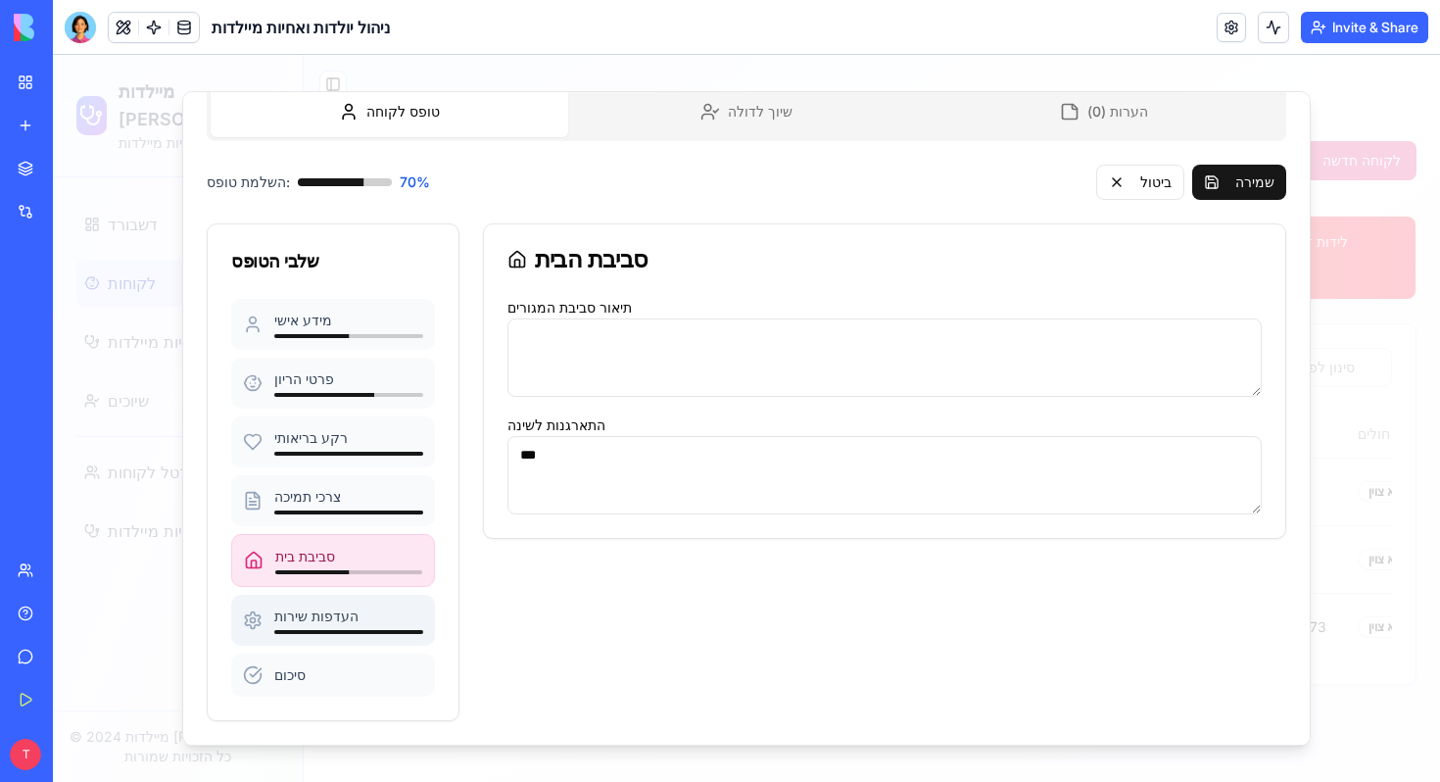
click at [372, 616] on div "העדפות שירות" at bounding box center [348, 616] width 149 height 20
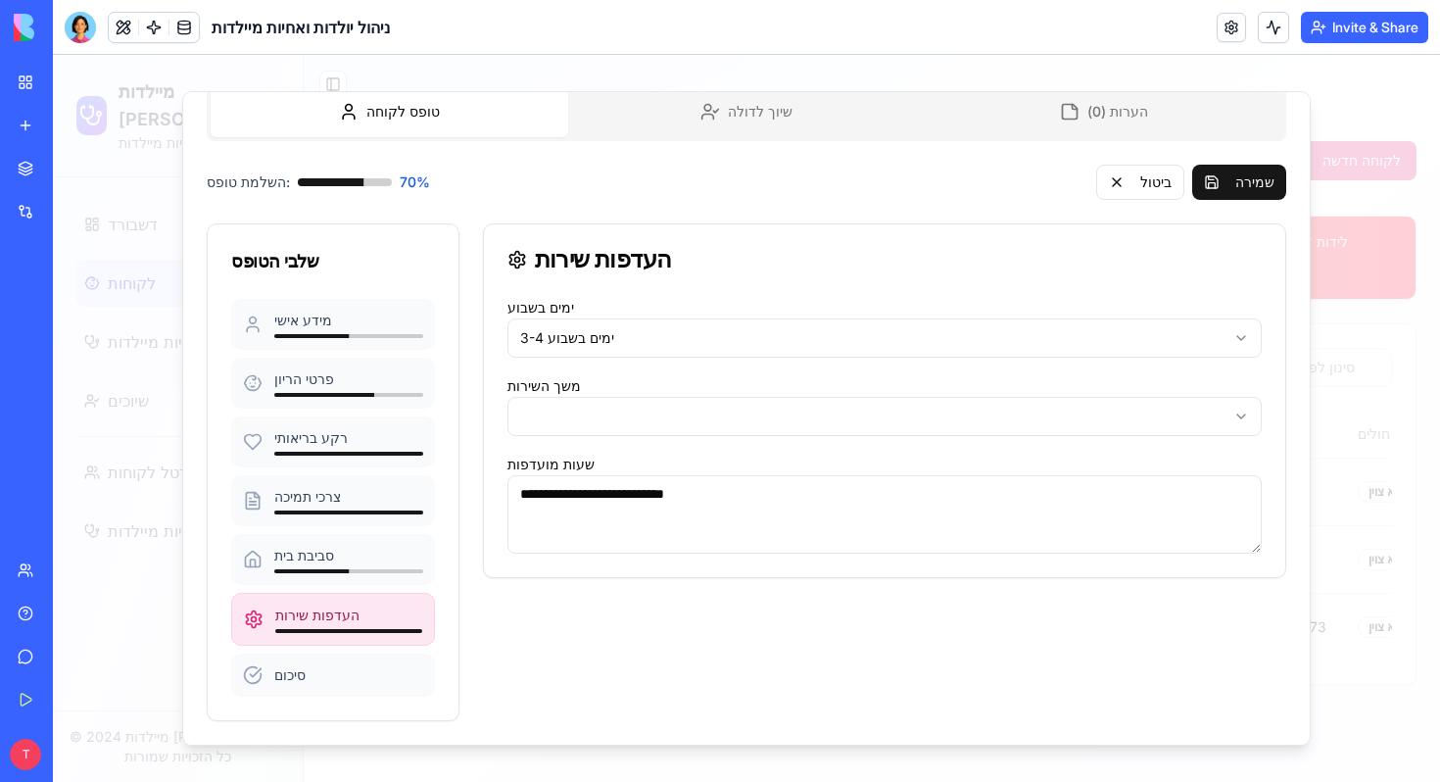
click at [613, 420] on body "מיילדות קאר מערכת ניהול אחיות מיילדות דשבורד לקוחות אחיות מיילדות שיוכים פורטל …" at bounding box center [746, 418] width 1387 height 727
click at [577, 337] on body "מיילדות קאר מערכת ניהול אחיות מיילדות דשבורד לקוחות אחיות מיילדות שיוכים פורטל …" at bounding box center [746, 418] width 1387 height 727
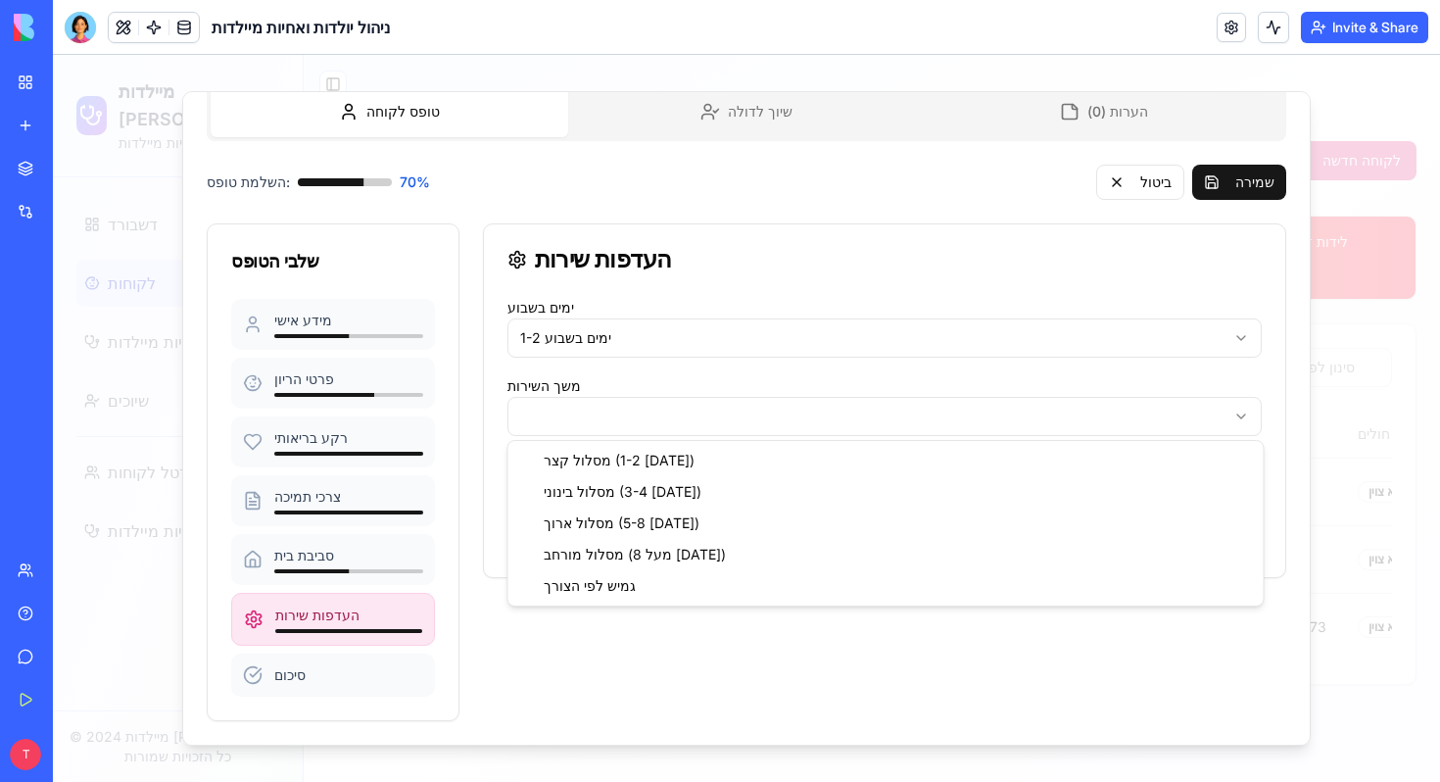
click at [579, 405] on body "מיילדות קאר מערכת ניהול אחיות מיילדות דשבורד לקוחות אחיות מיילדות שיוכים פורטל …" at bounding box center [746, 418] width 1387 height 727
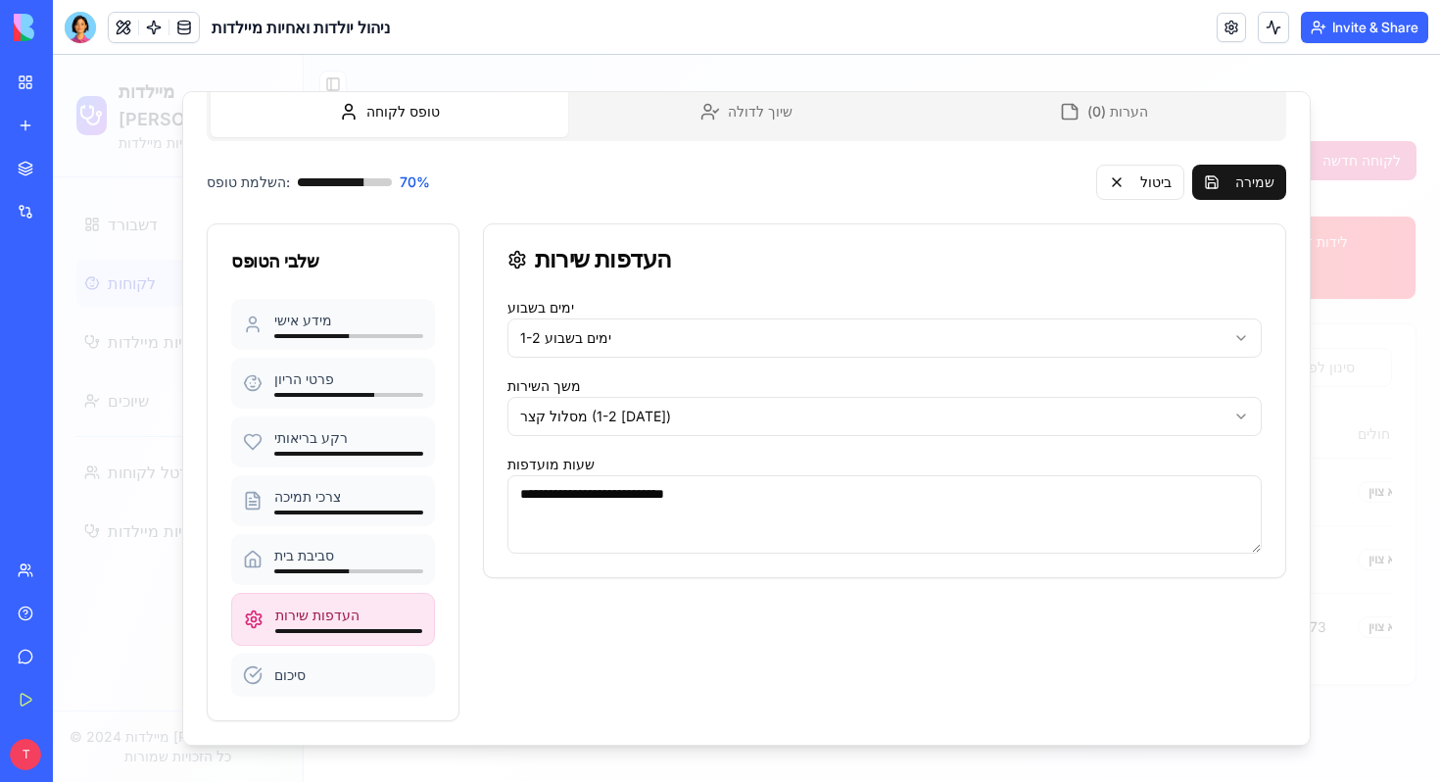
click at [577, 422] on body "מיילדות קאר מערכת ניהול אחיות מיילדות דשבורד לקוחות אחיות מיילדות שיוכים פורטל …" at bounding box center [746, 418] width 1387 height 727
click at [596, 503] on textarea "**********" at bounding box center [884, 514] width 755 height 78
click at [596, 504] on textarea "**********" at bounding box center [884, 514] width 755 height 78
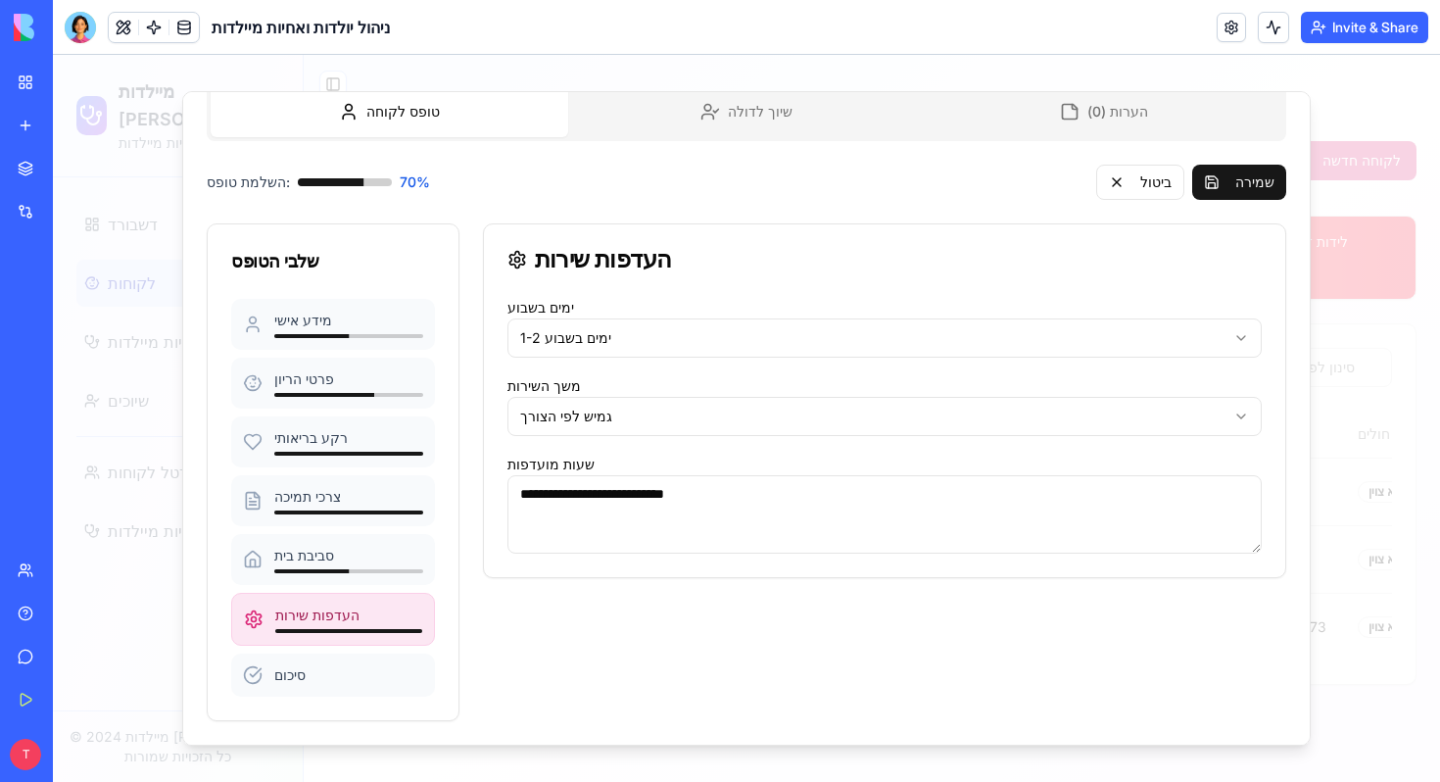
click at [664, 501] on textarea "**********" at bounding box center [884, 514] width 755 height 78
drag, startPoint x: 689, startPoint y: 492, endPoint x: 495, endPoint y: 481, distance: 194.3
click at [496, 482] on div "**********" at bounding box center [885, 436] width 802 height 282
click at [545, 507] on textarea "**********" at bounding box center [884, 514] width 755 height 78
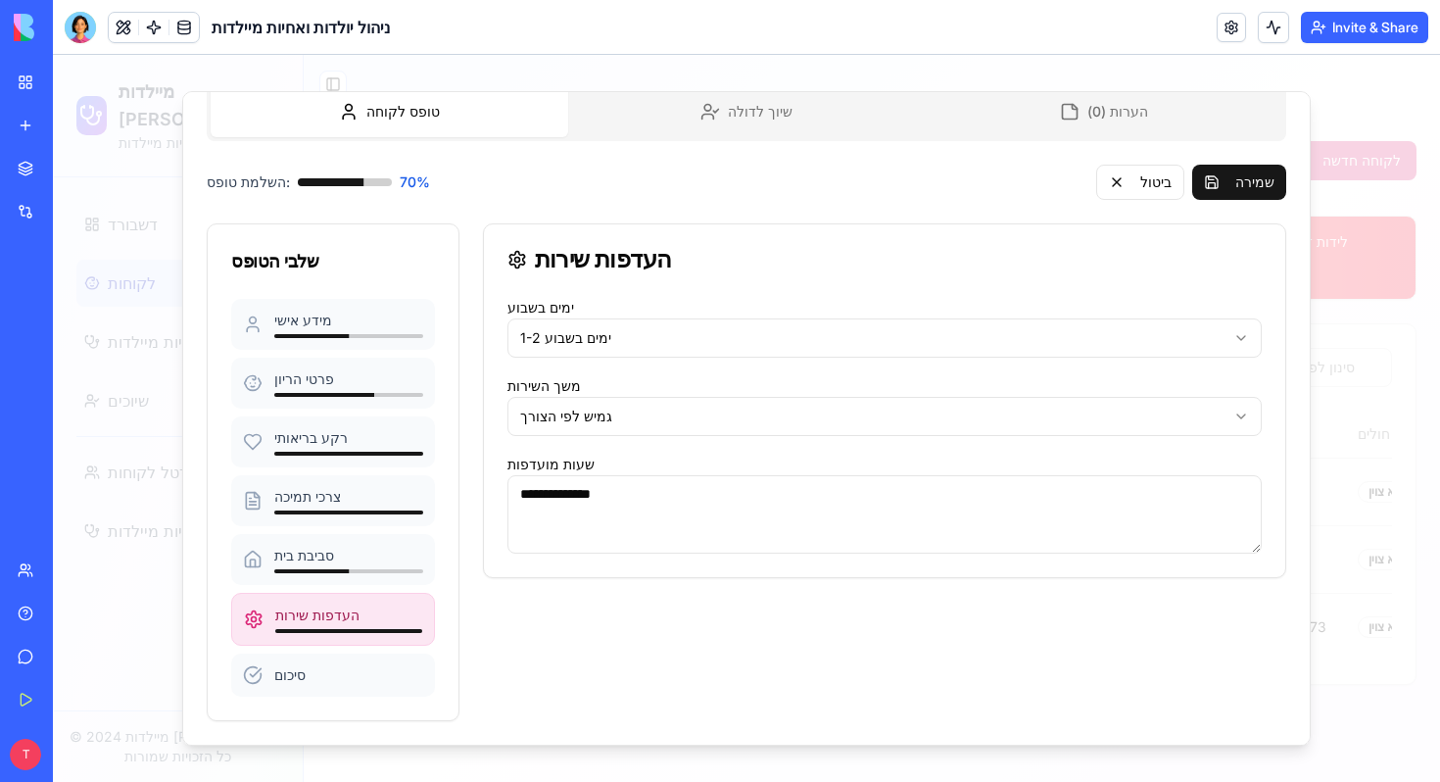
click at [545, 507] on textarea "**********" at bounding box center [884, 514] width 755 height 78
type textarea "**********"
click at [1256, 177] on button "שמירה" at bounding box center [1239, 182] width 94 height 35
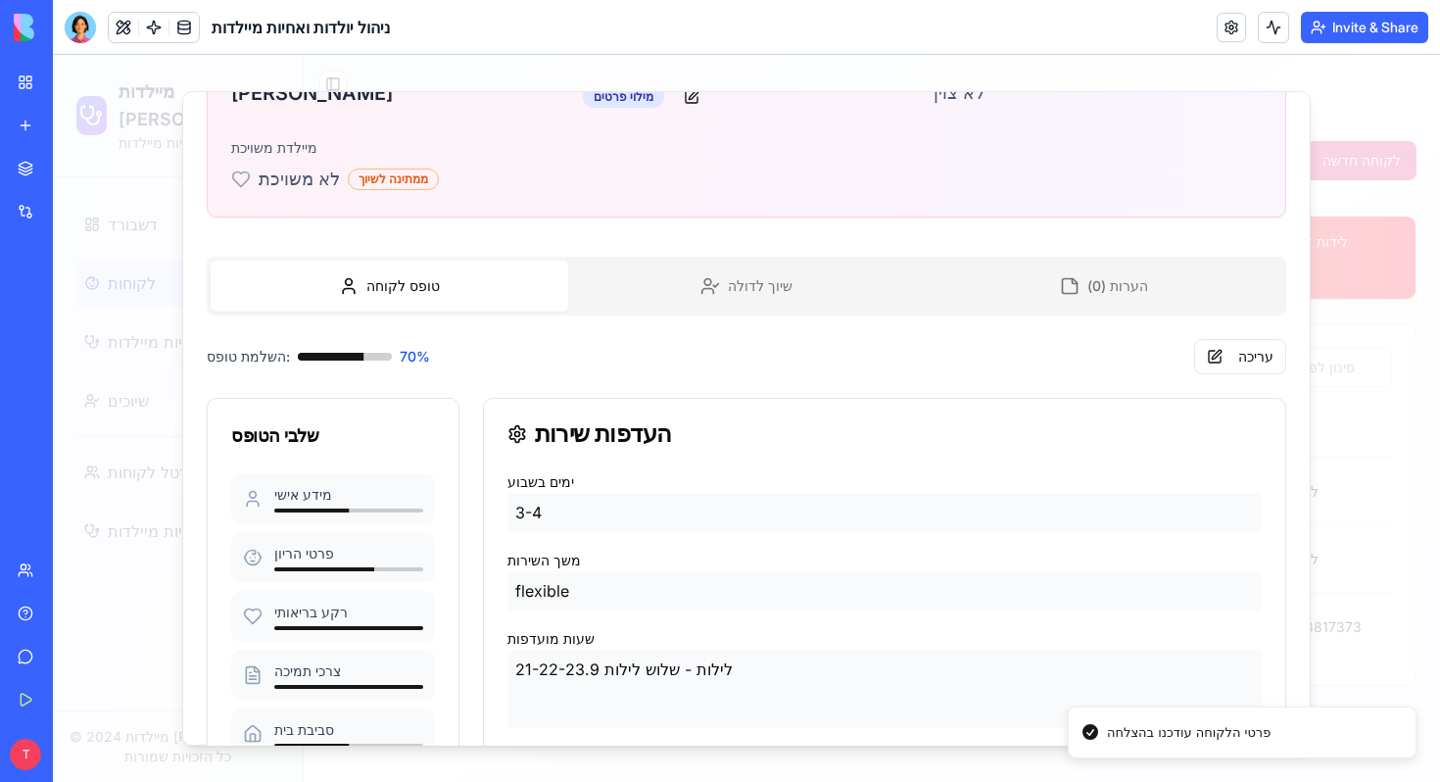
scroll to position [0, 0]
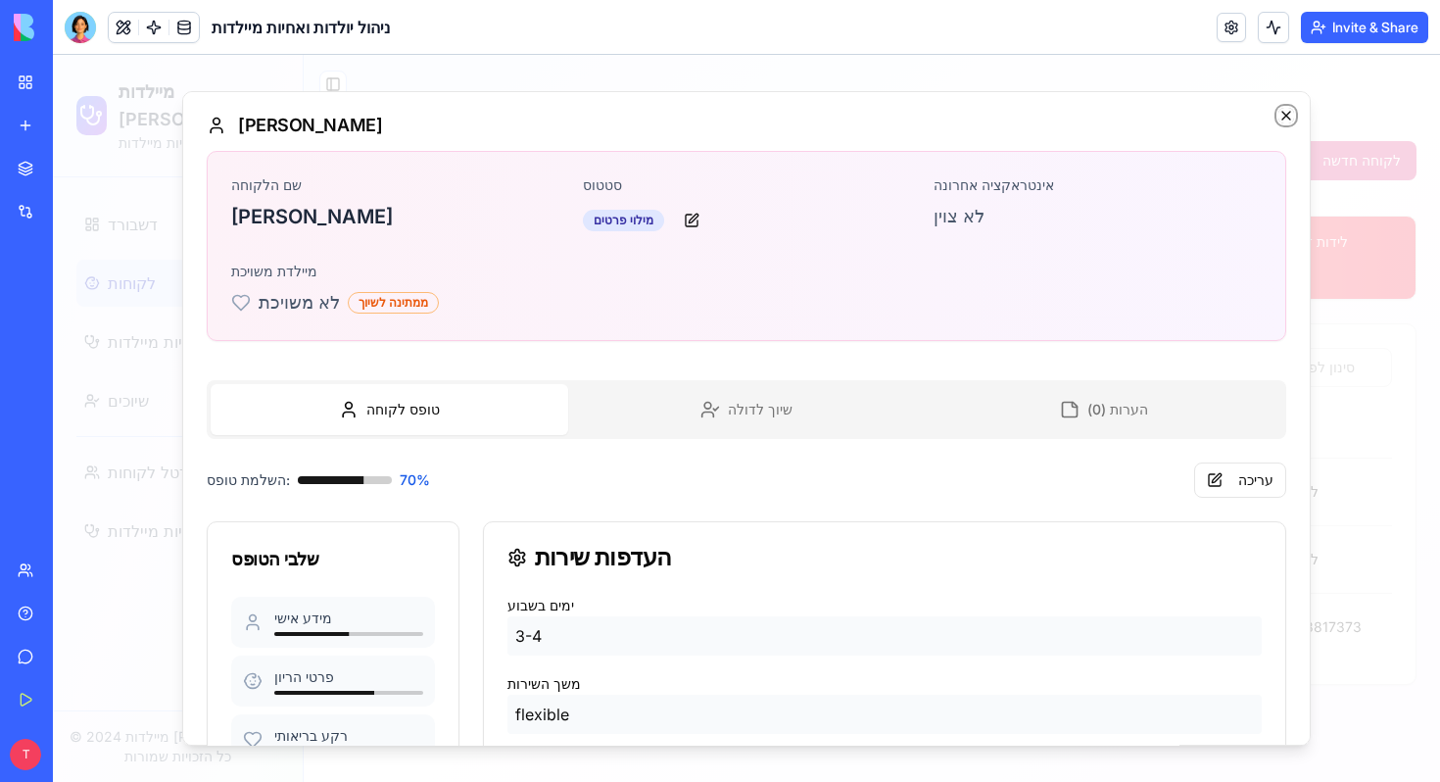
click at [1282, 112] on icon "button" at bounding box center [1286, 116] width 8 height 8
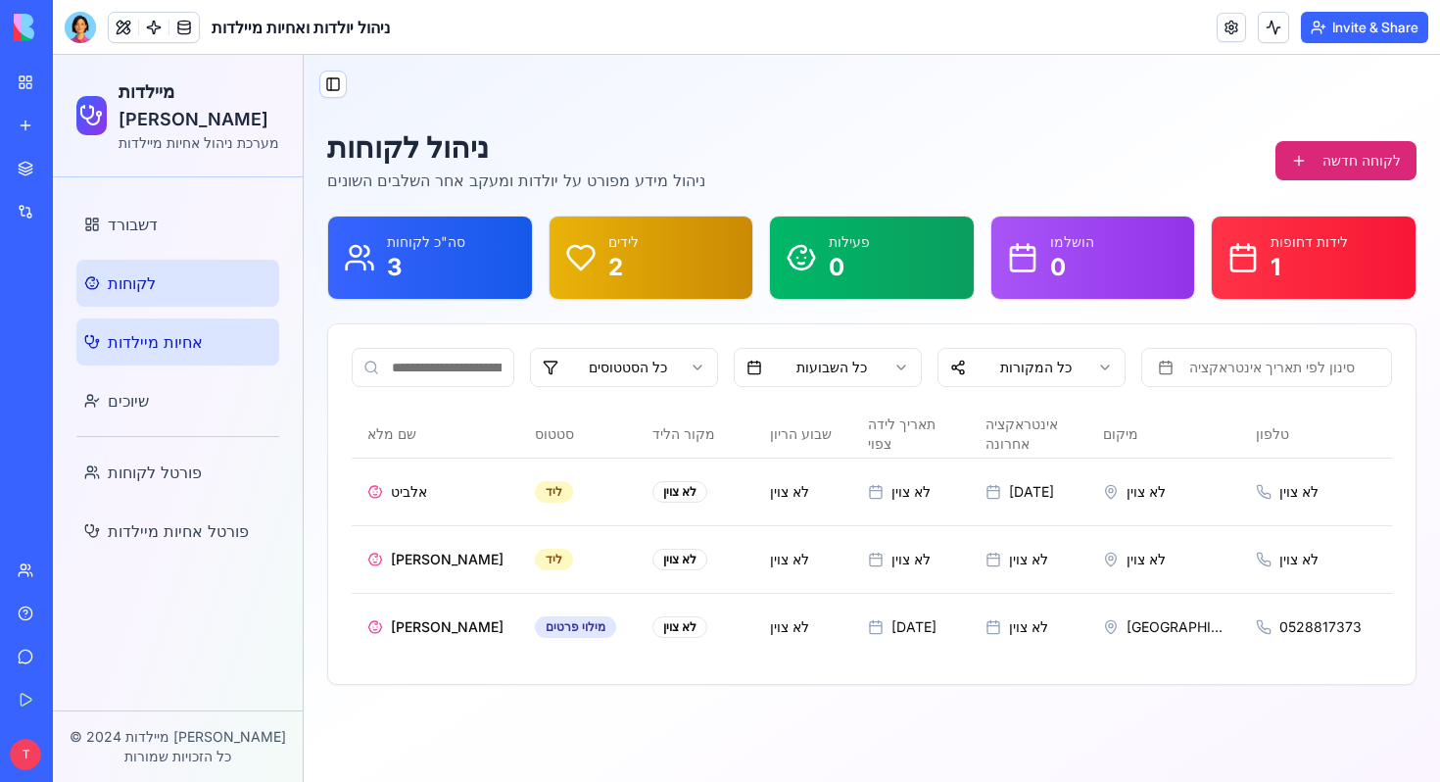
click at [203, 330] on span "אחיות מיילדות" at bounding box center [155, 342] width 95 height 24
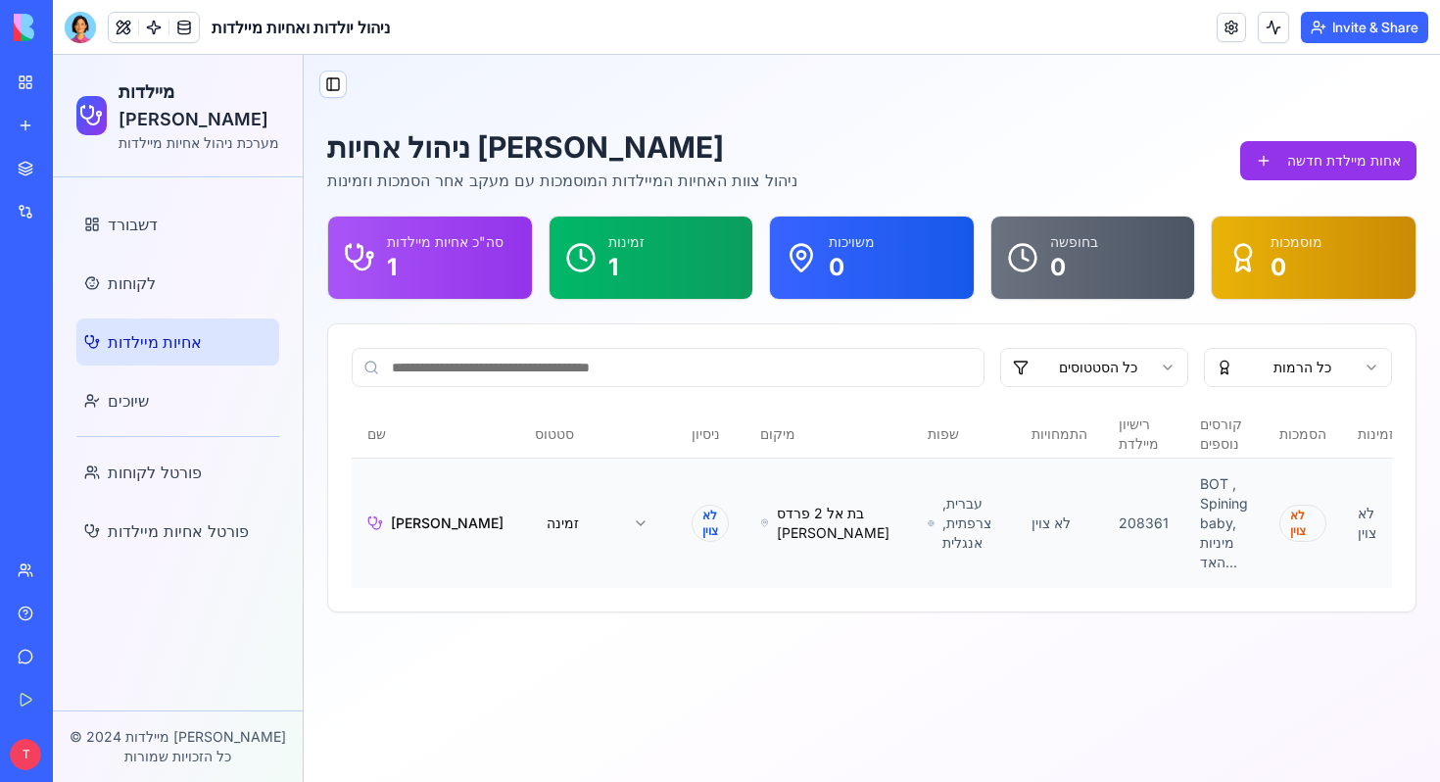
click at [426, 523] on td "אסנת פלגר" at bounding box center [436, 523] width 168 height 130
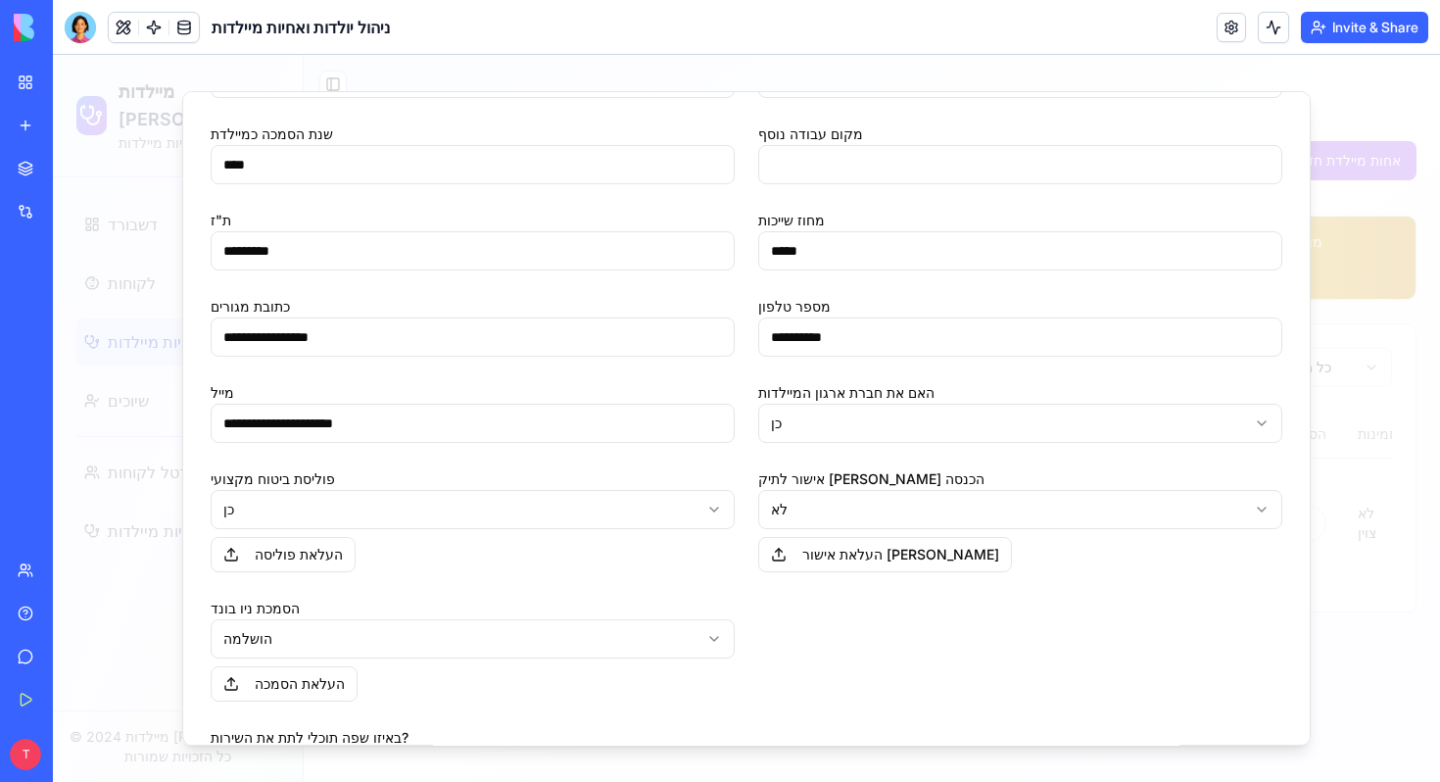
scroll to position [462, 0]
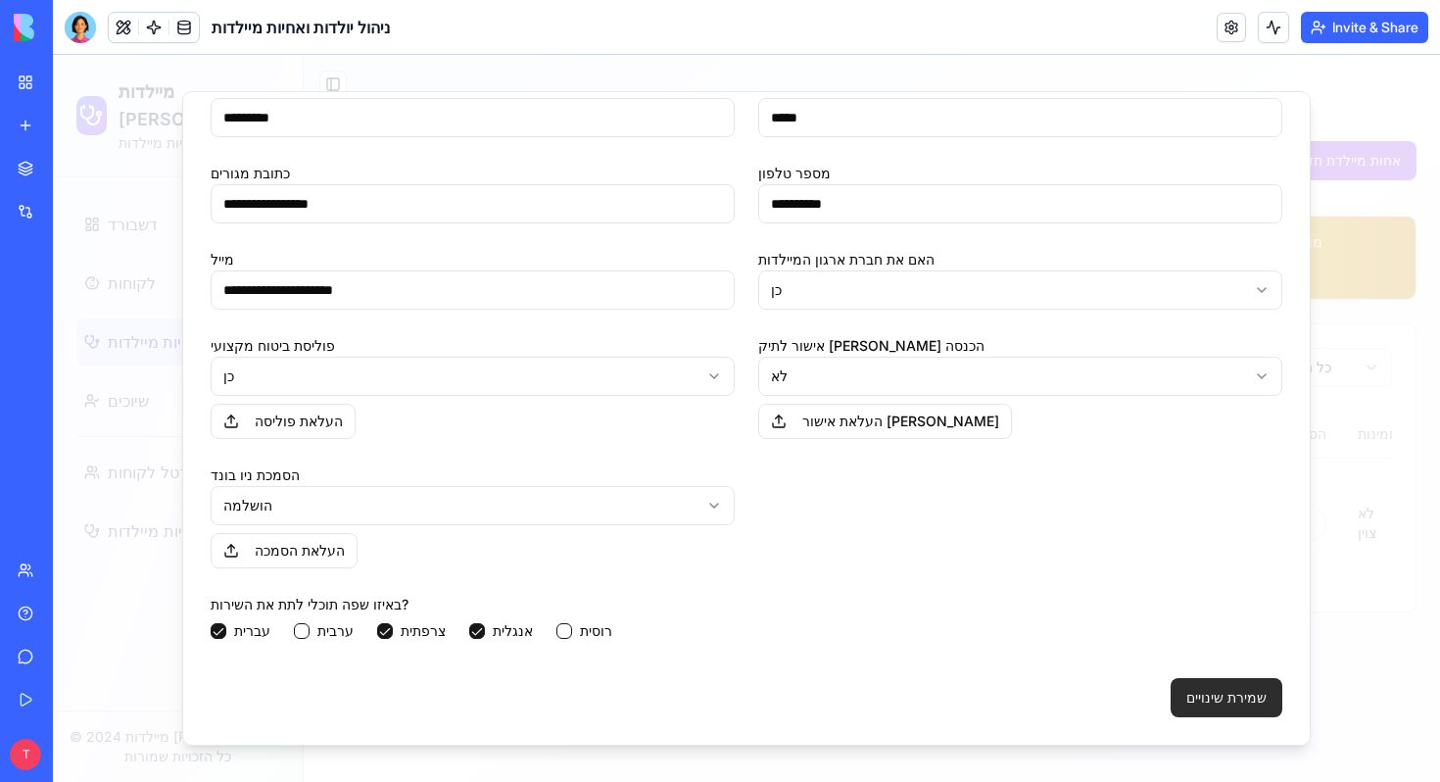
click at [1235, 681] on button "שמירת שינויים" at bounding box center [1227, 697] width 112 height 39
